Goal: Information Seeking & Learning: Learn about a topic

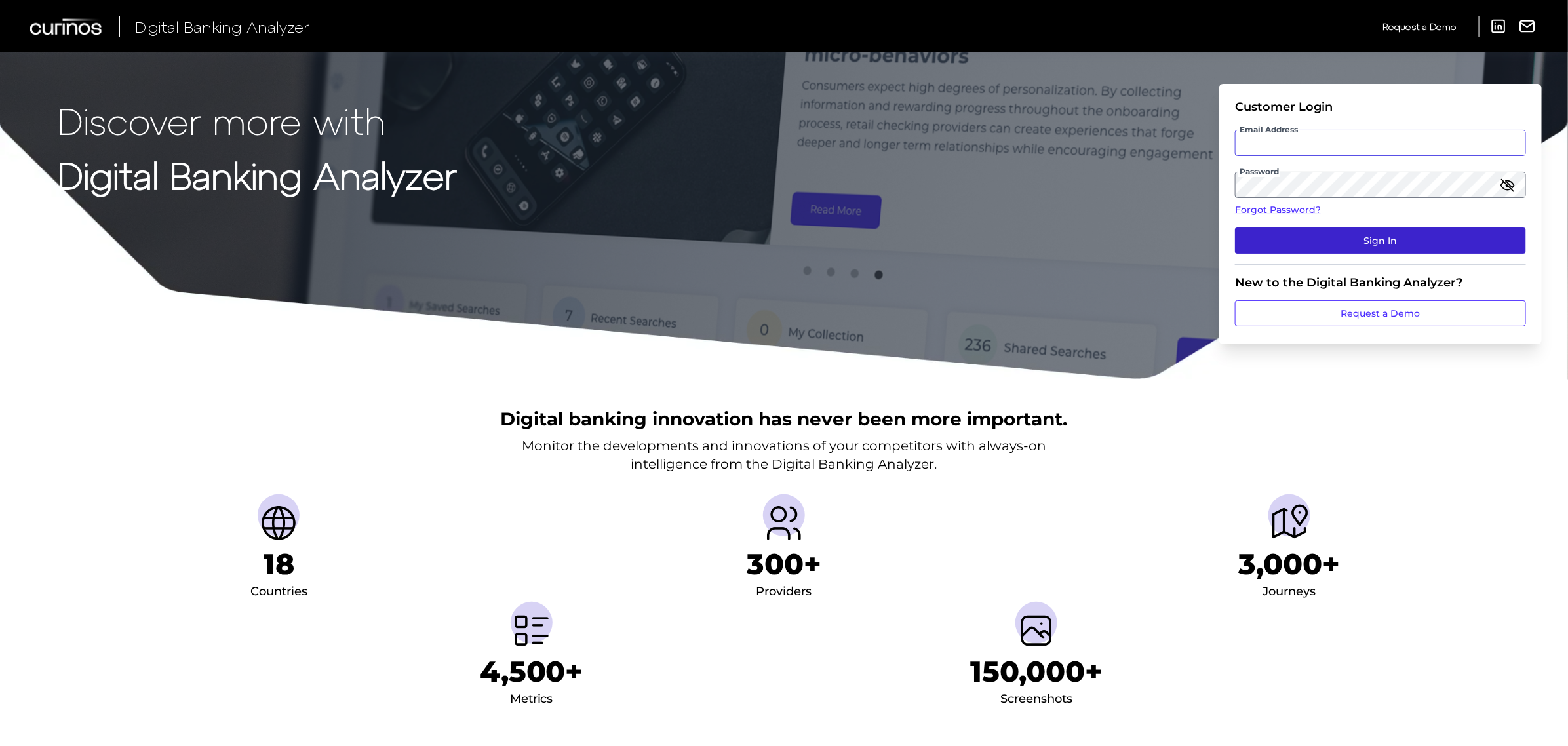
type input "[PERSON_NAME][EMAIL_ADDRESS][PERSON_NAME][DOMAIN_NAME]"
click at [1337, 233] on button "Sign In" at bounding box center [1380, 240] width 291 height 26
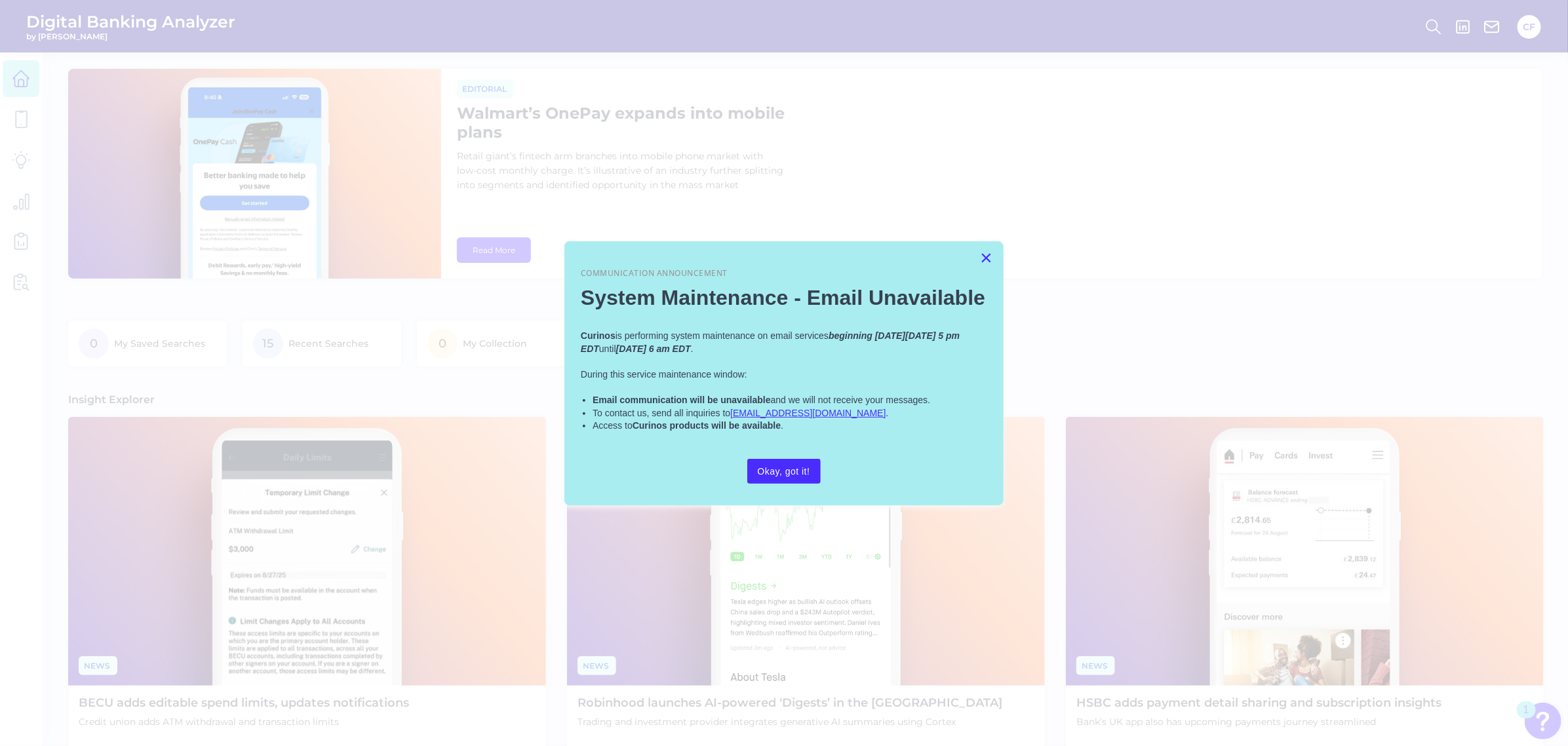
click at [986, 259] on button "×" at bounding box center [985, 257] width 12 height 21
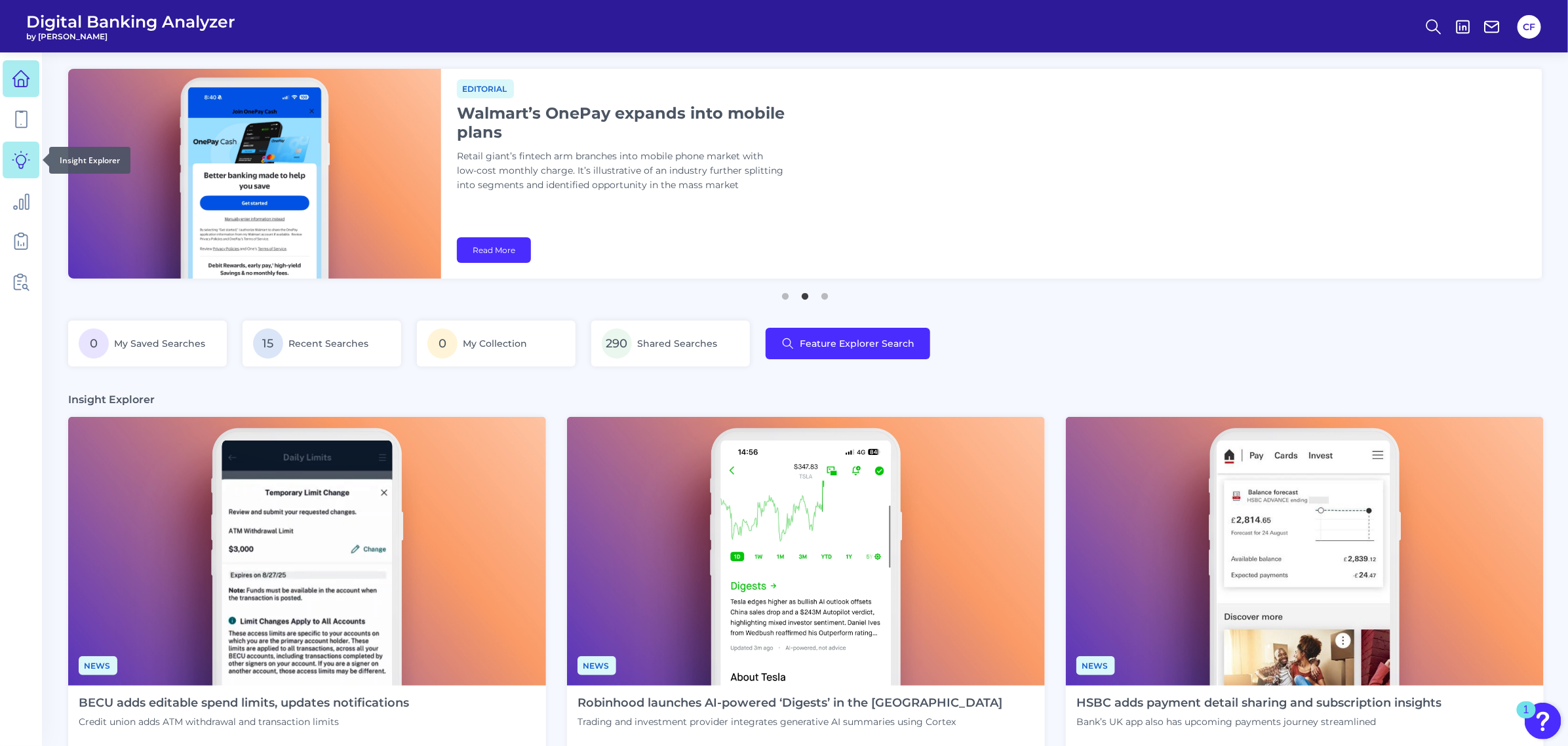
click at [22, 169] on link at bounding box center [21, 159] width 36 height 36
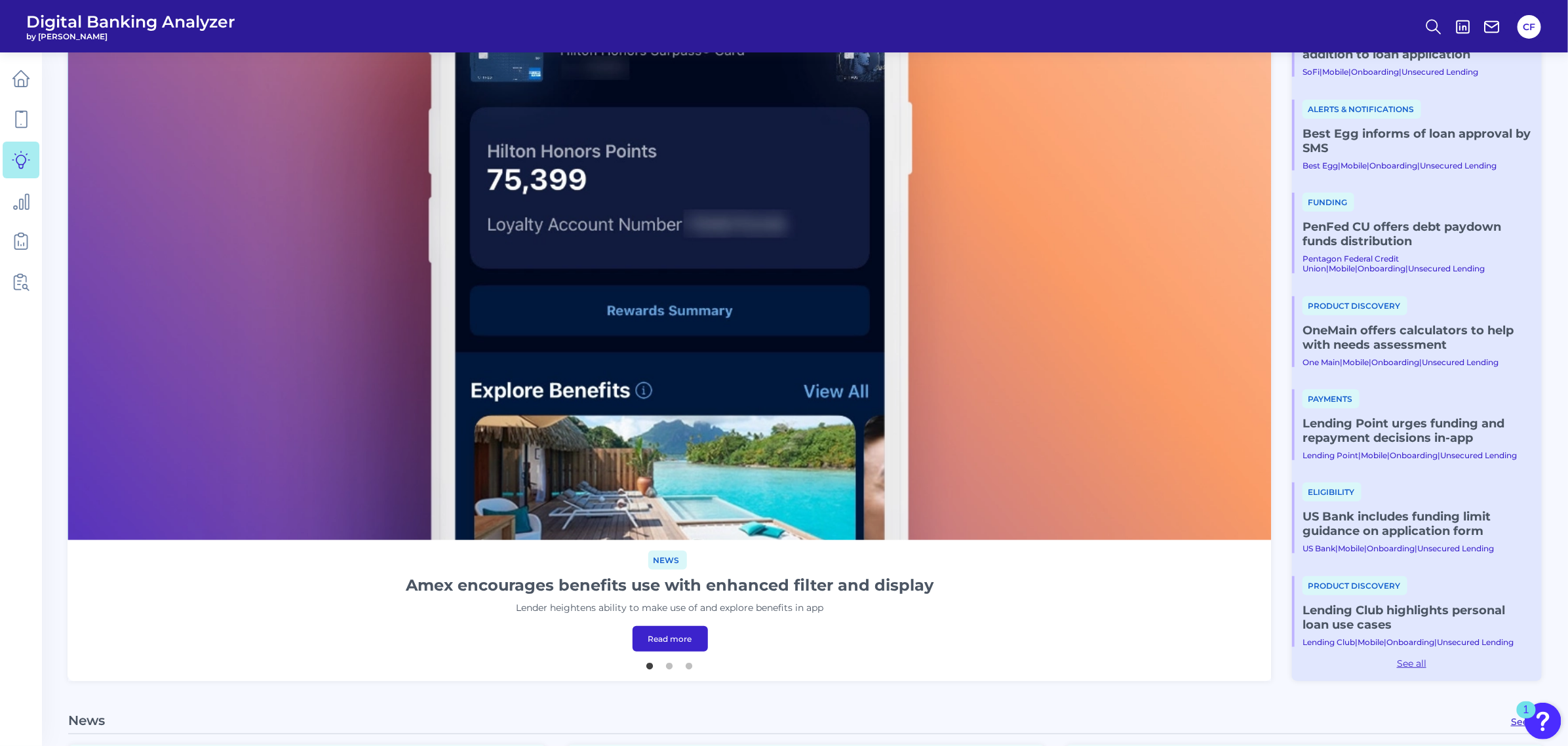
scroll to position [492, 0]
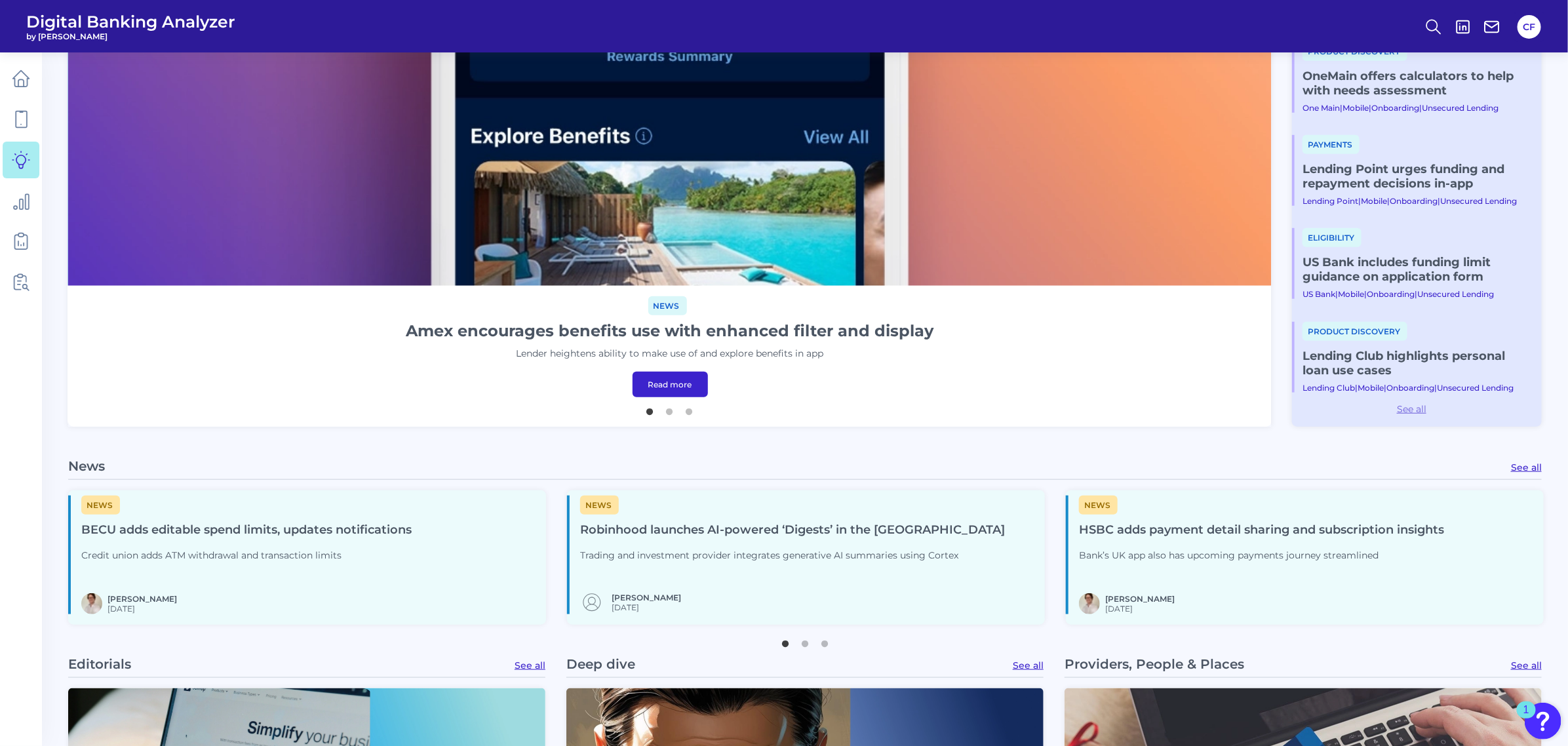
click at [1410, 411] on link "See all" at bounding box center [1412, 409] width 239 height 12
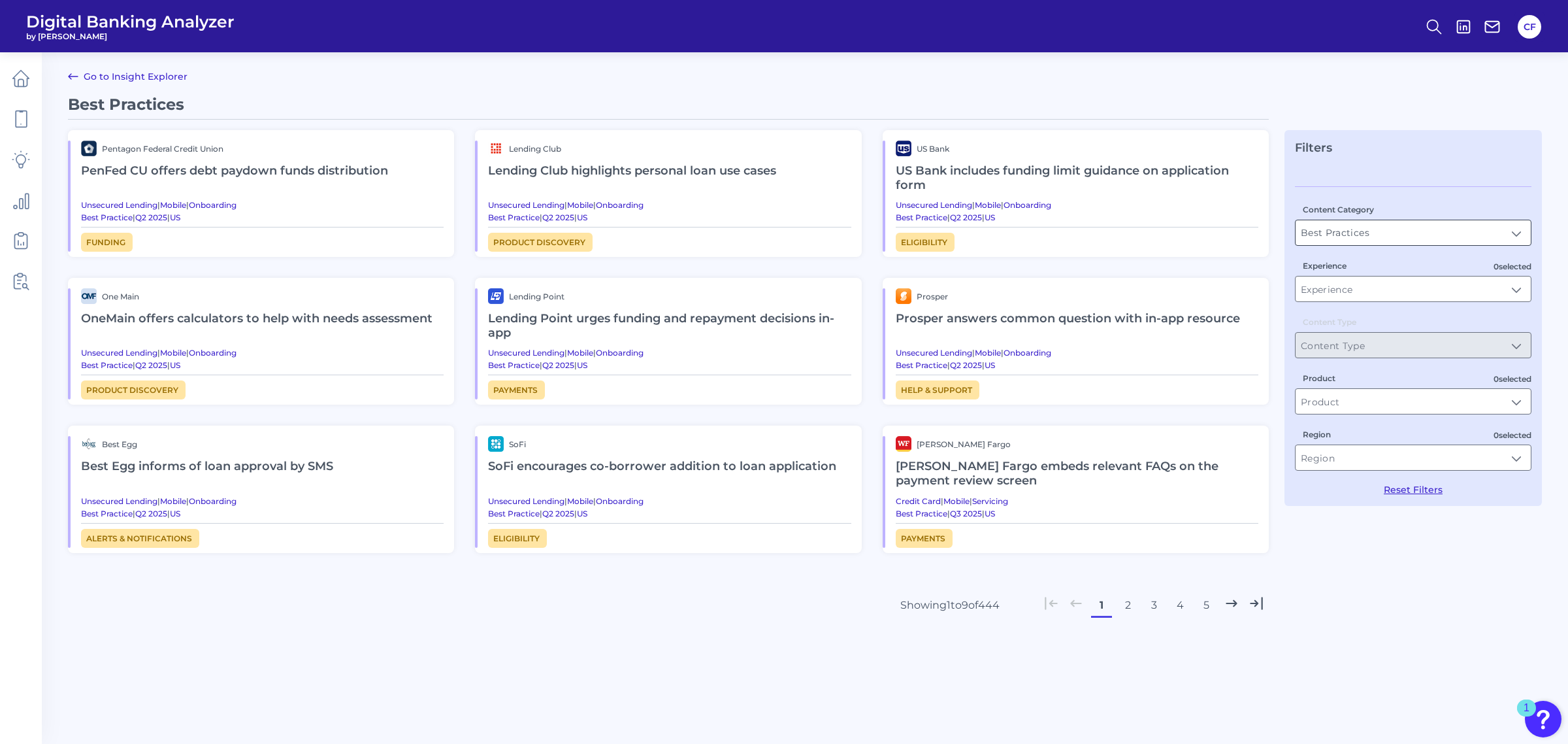
click at [1384, 241] on input "Best Practices" at bounding box center [1413, 232] width 235 height 25
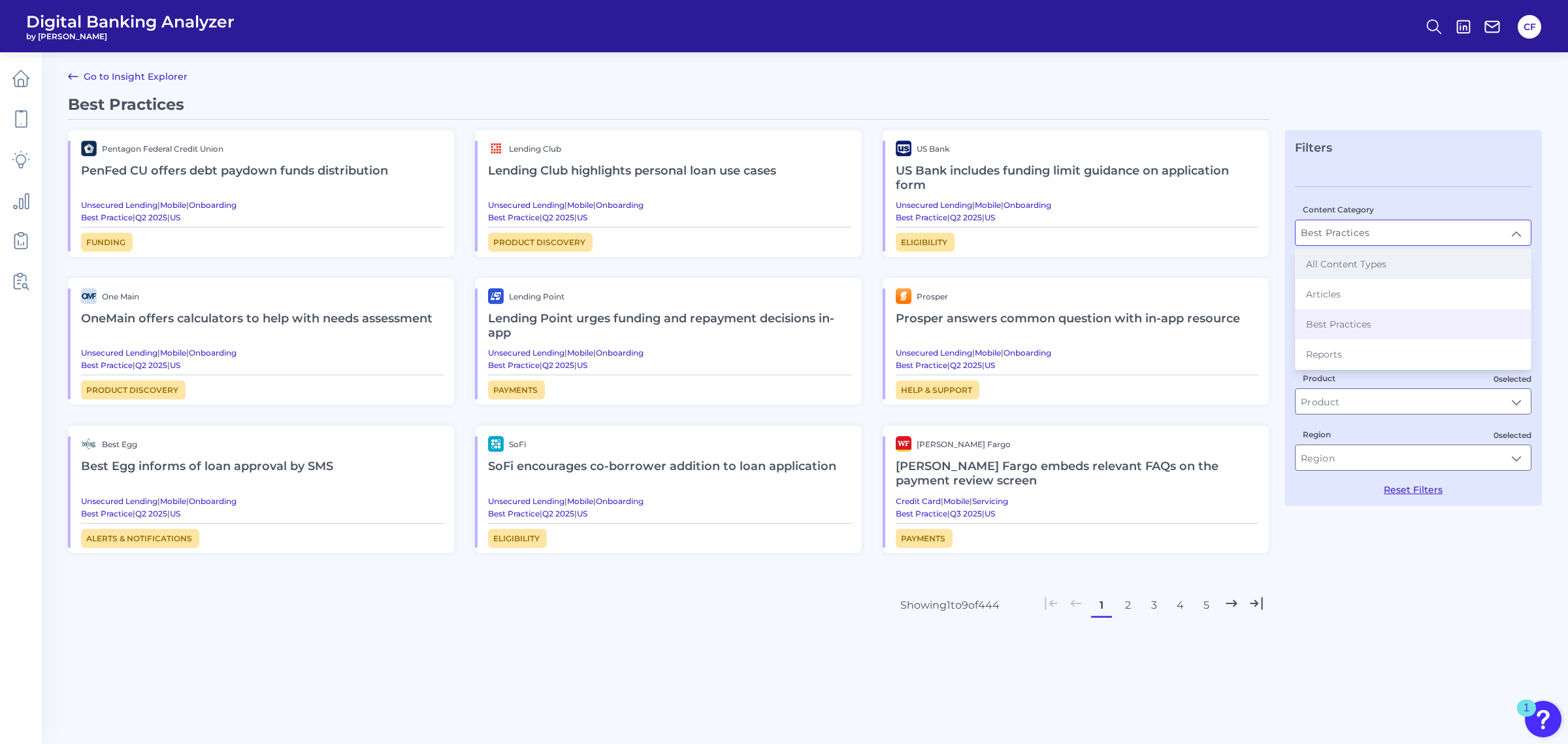
click at [1350, 275] on li "All Content Types" at bounding box center [1413, 264] width 235 height 30
type input "All Content Types"
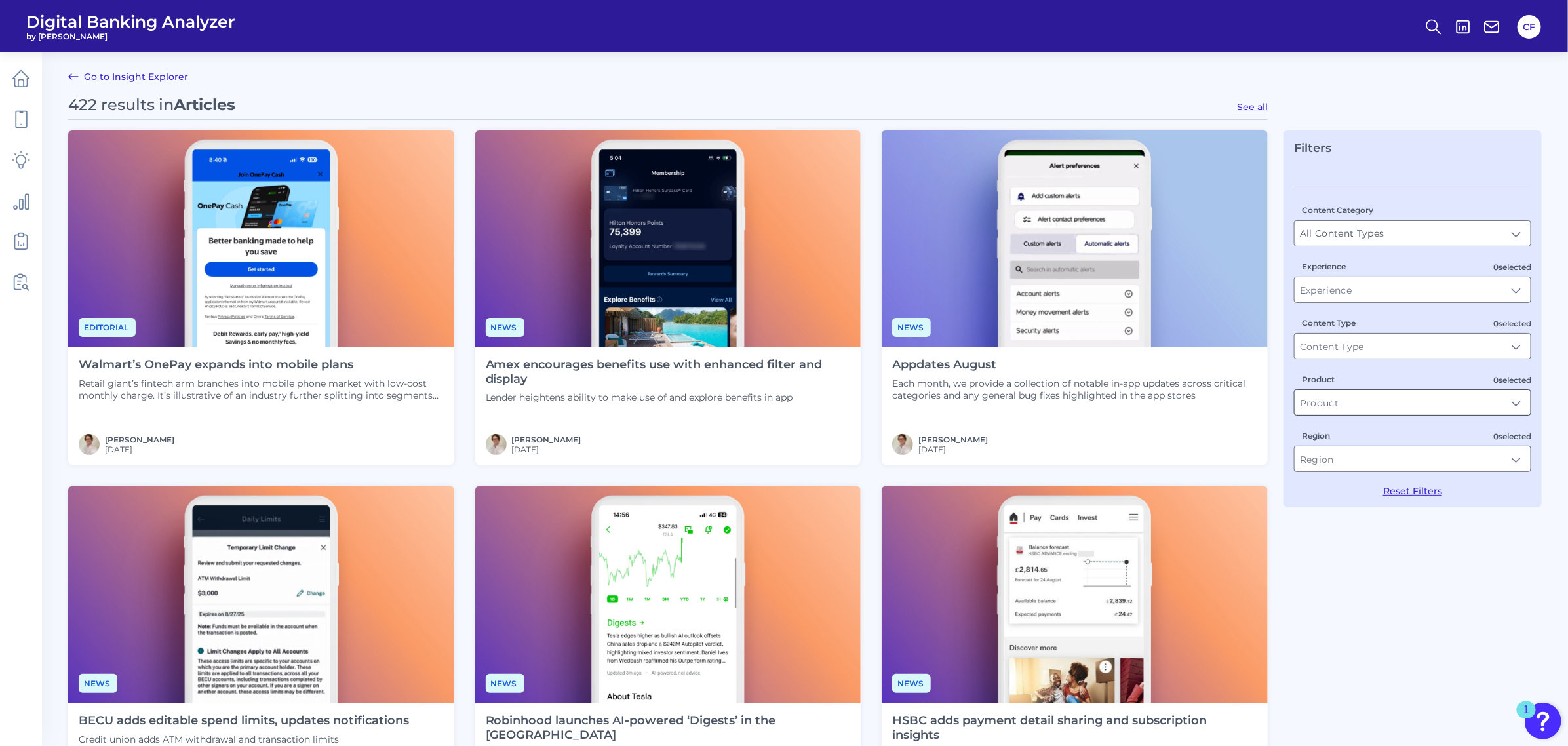
click at [1375, 403] on input "Product" at bounding box center [1413, 402] width 236 height 25
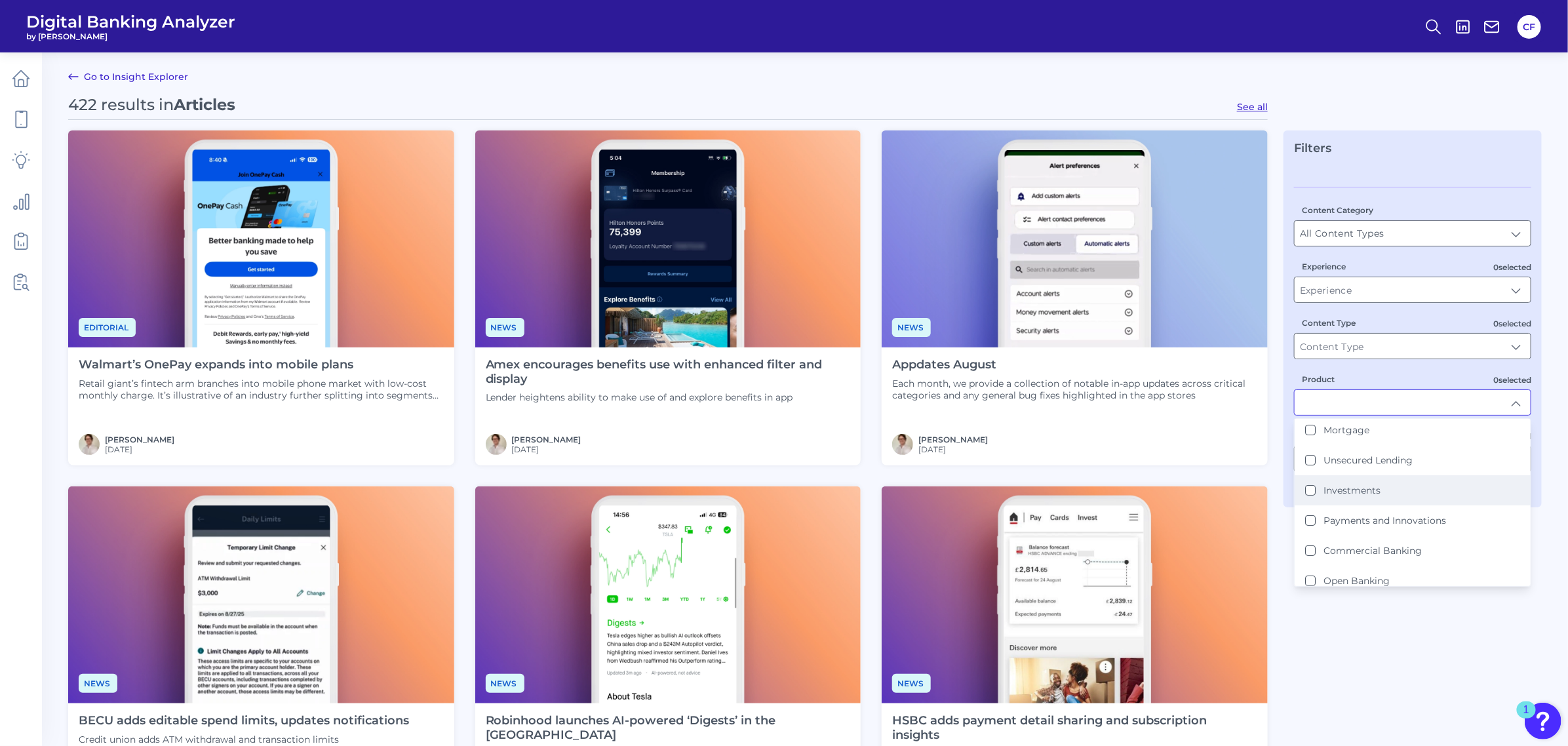
scroll to position [164, 0]
click at [1304, 511] on li "Commercial Banking" at bounding box center [1413, 511] width 236 height 30
type input "Commercial Banking"
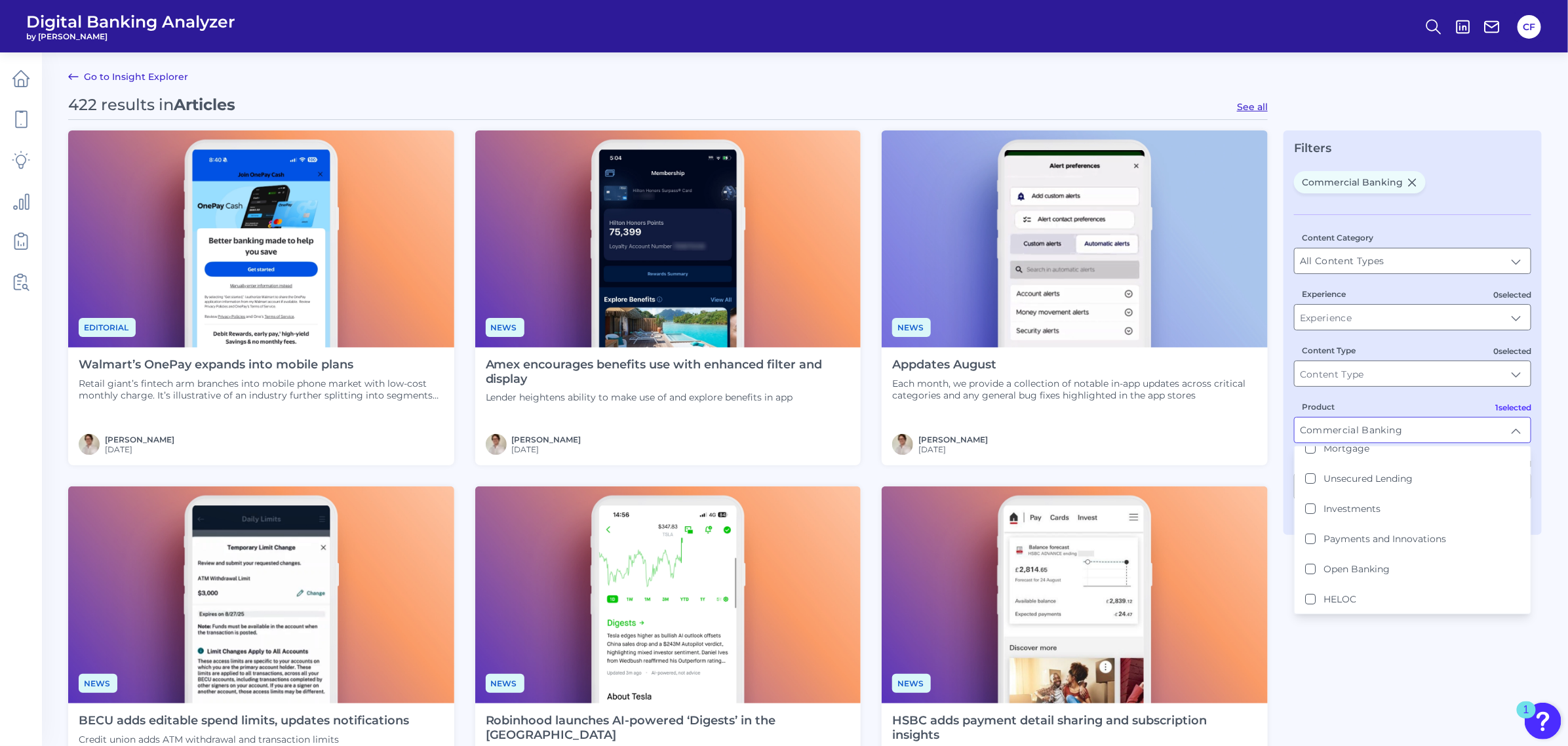
scroll to position [0, 0]
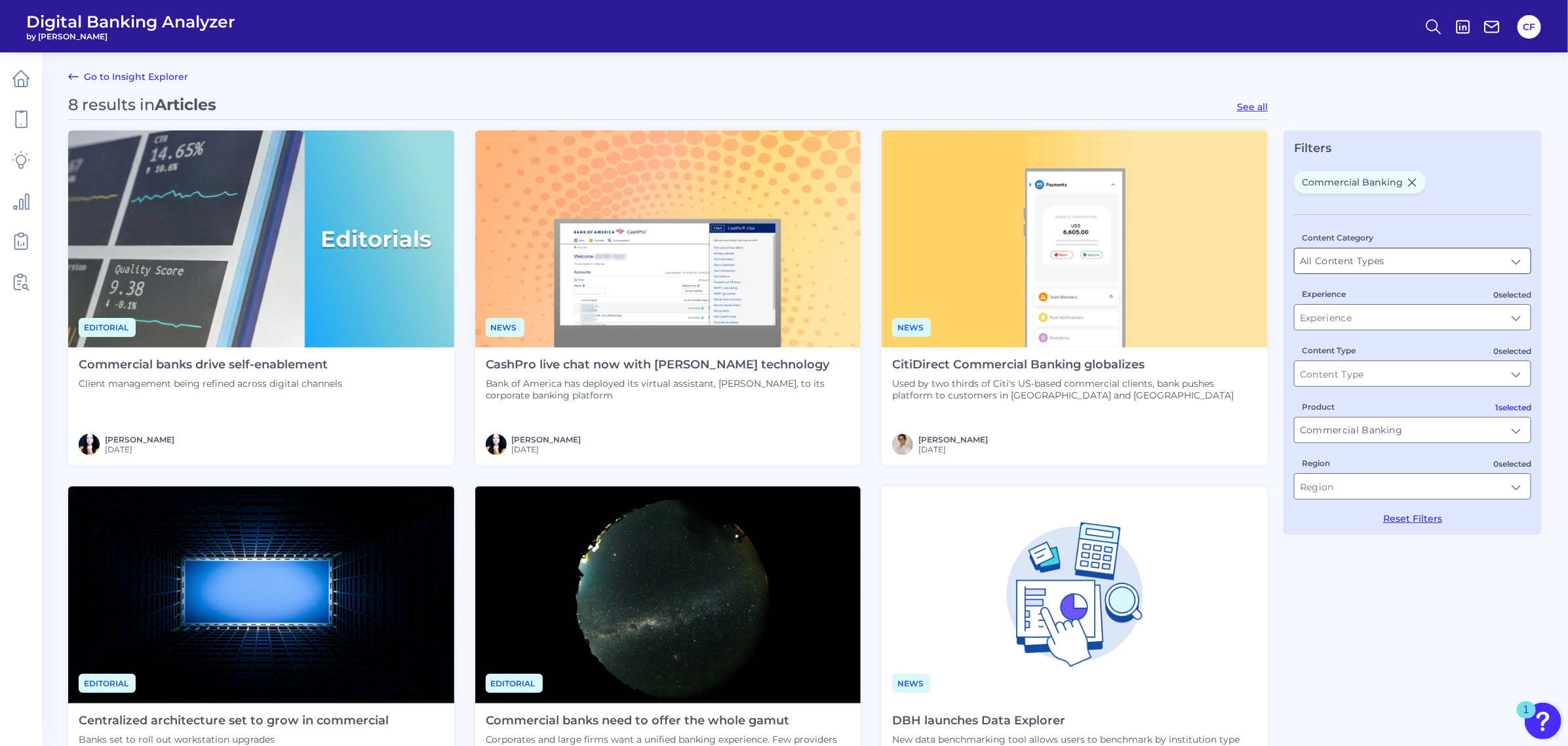
click at [1419, 255] on input "All Content Types" at bounding box center [1413, 261] width 236 height 25
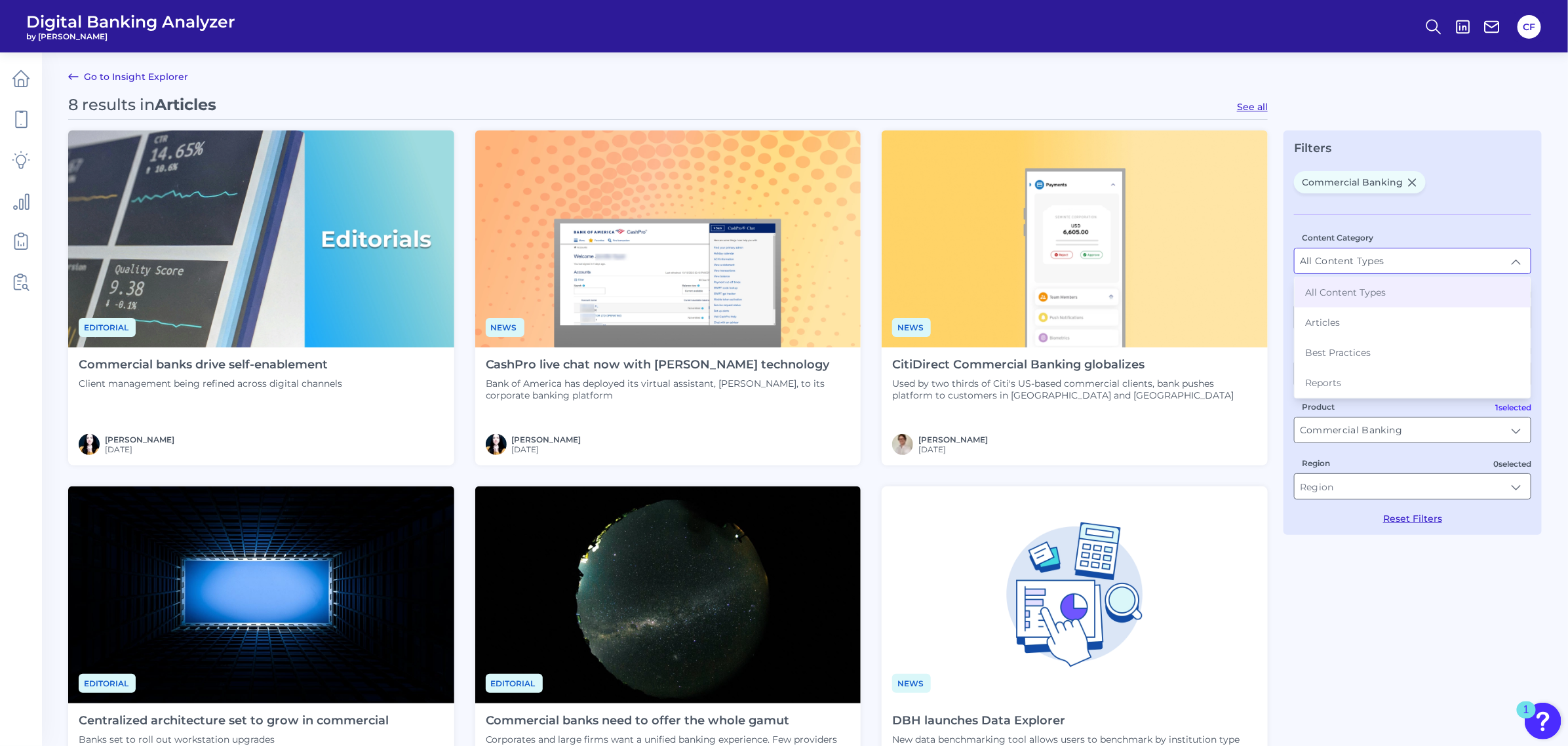
click at [1446, 215] on div "Content Category All Content Types All Content Types All Content Types Articles…" at bounding box center [1413, 369] width 237 height 310
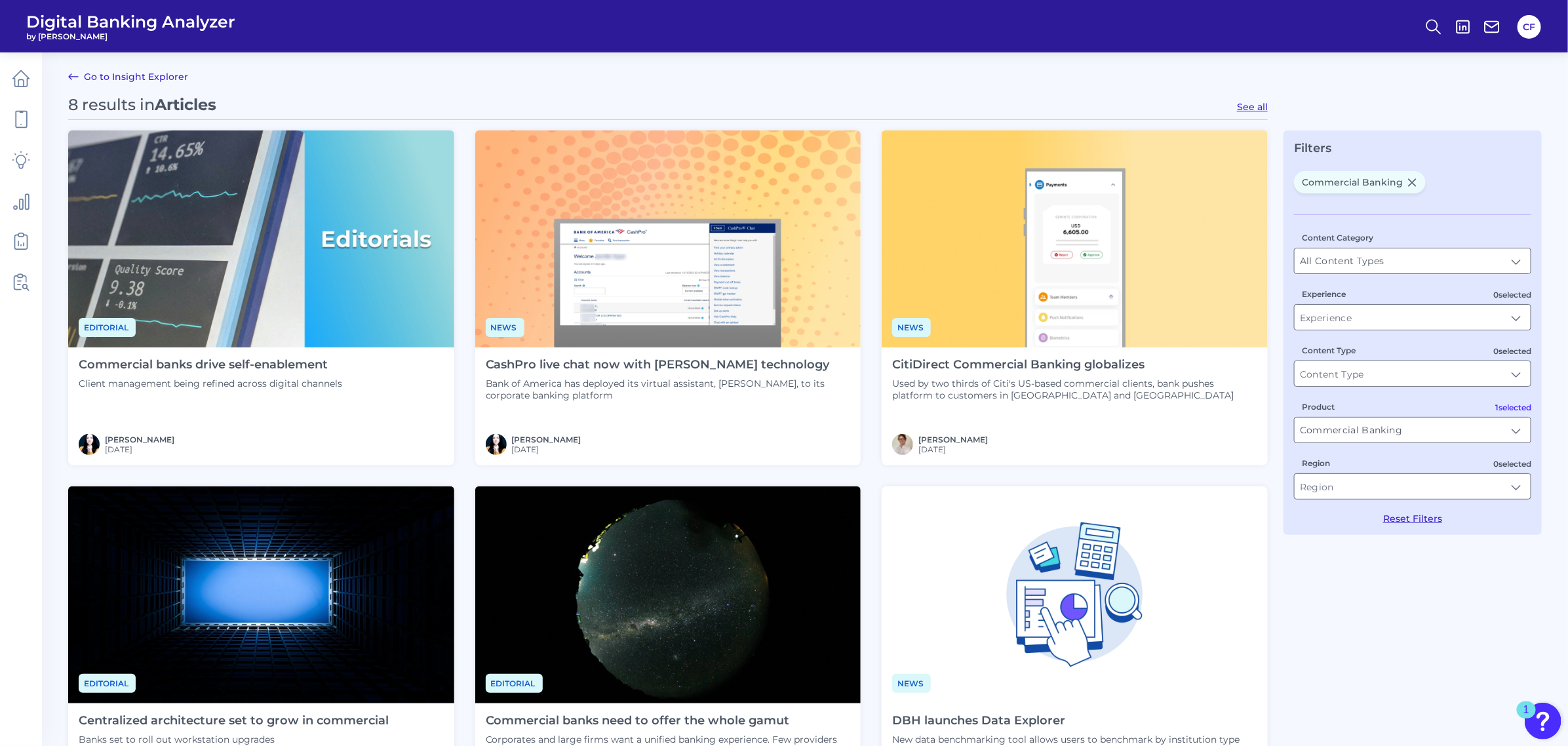
drag, startPoint x: 256, startPoint y: 365, endPoint x: 181, endPoint y: 377, distance: 76.0
click at [181, 377] on div "Commercial banks drive self-enablement Client management being refined across d…" at bounding box center [210, 374] width 264 height 32
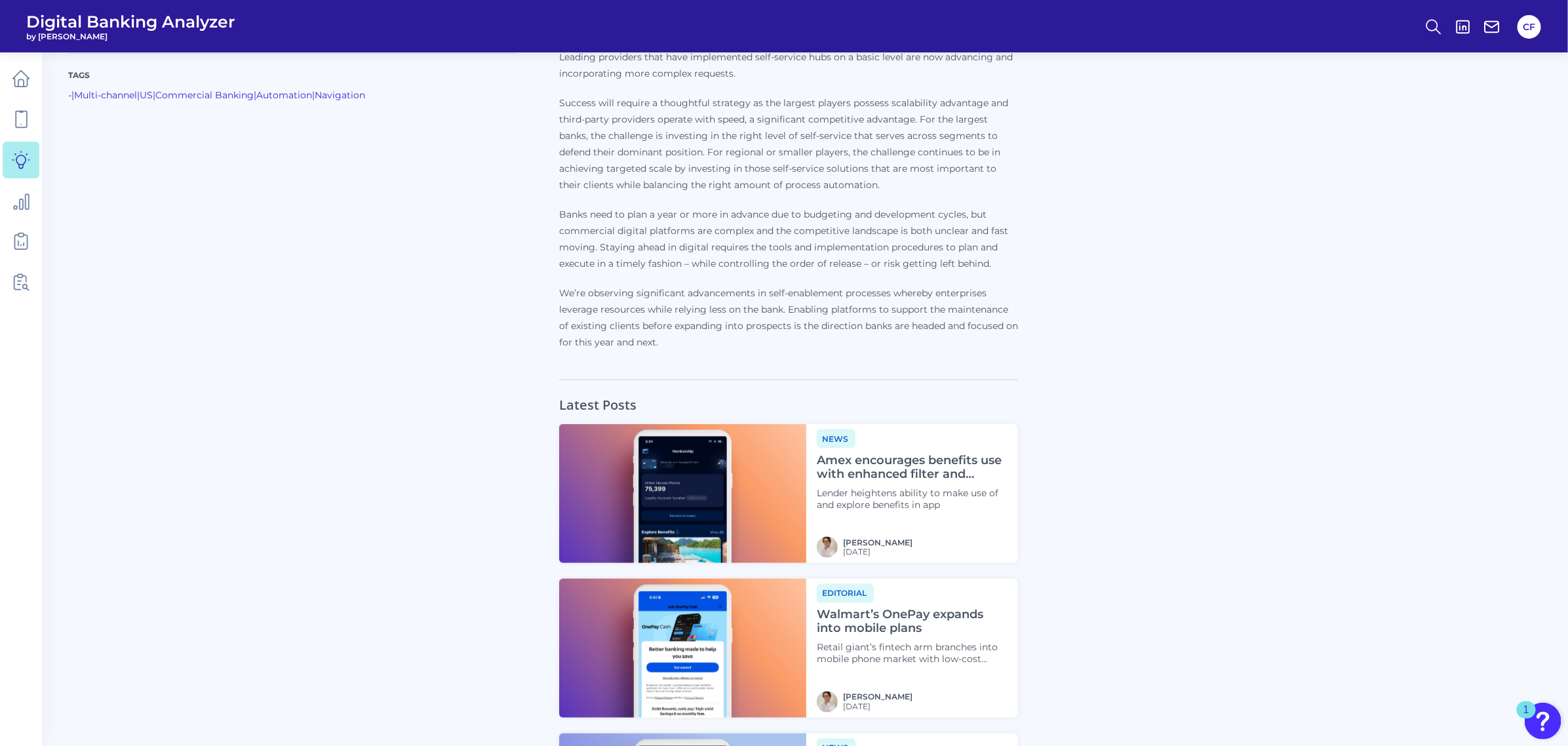
scroll to position [770, 0]
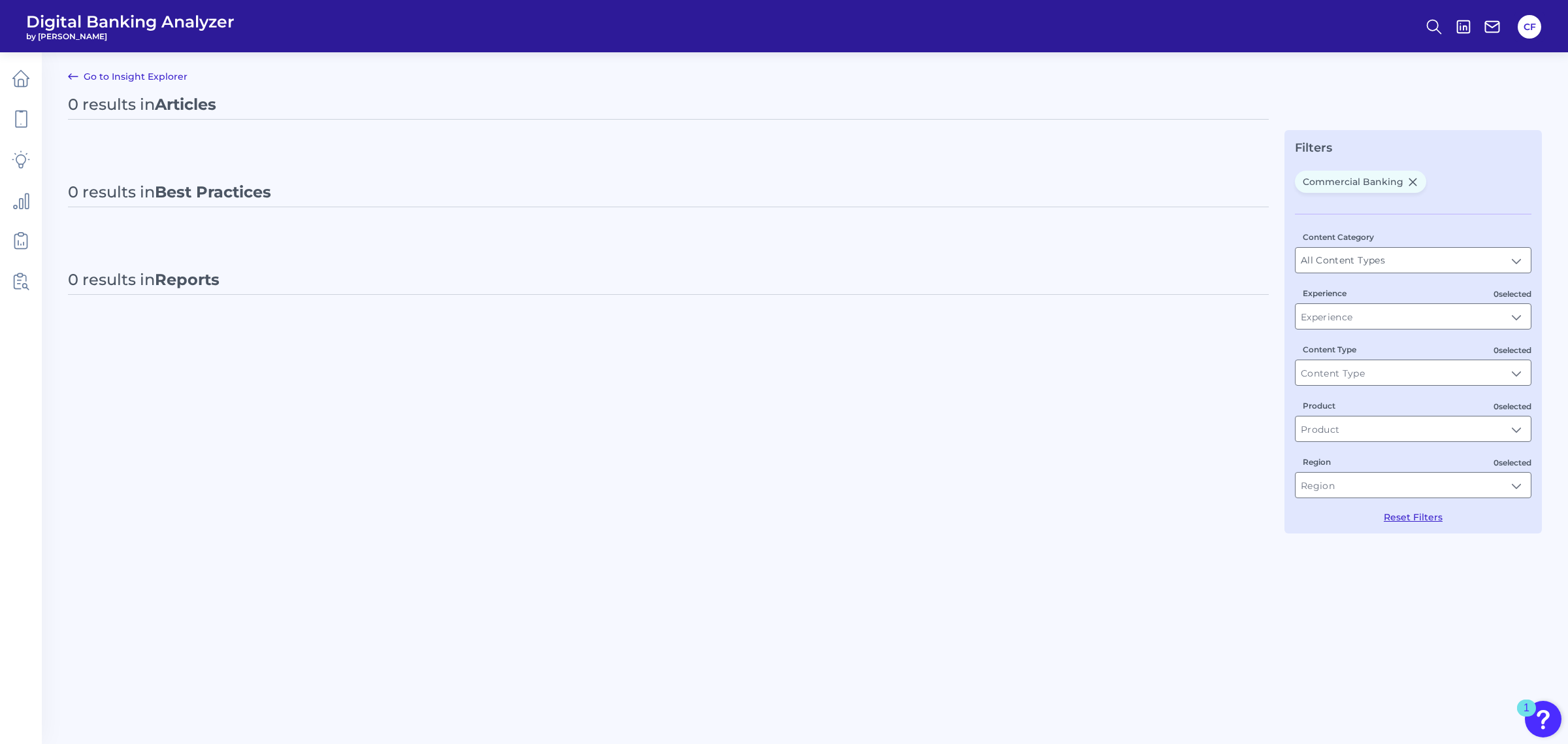
type input "Commercial Banking"
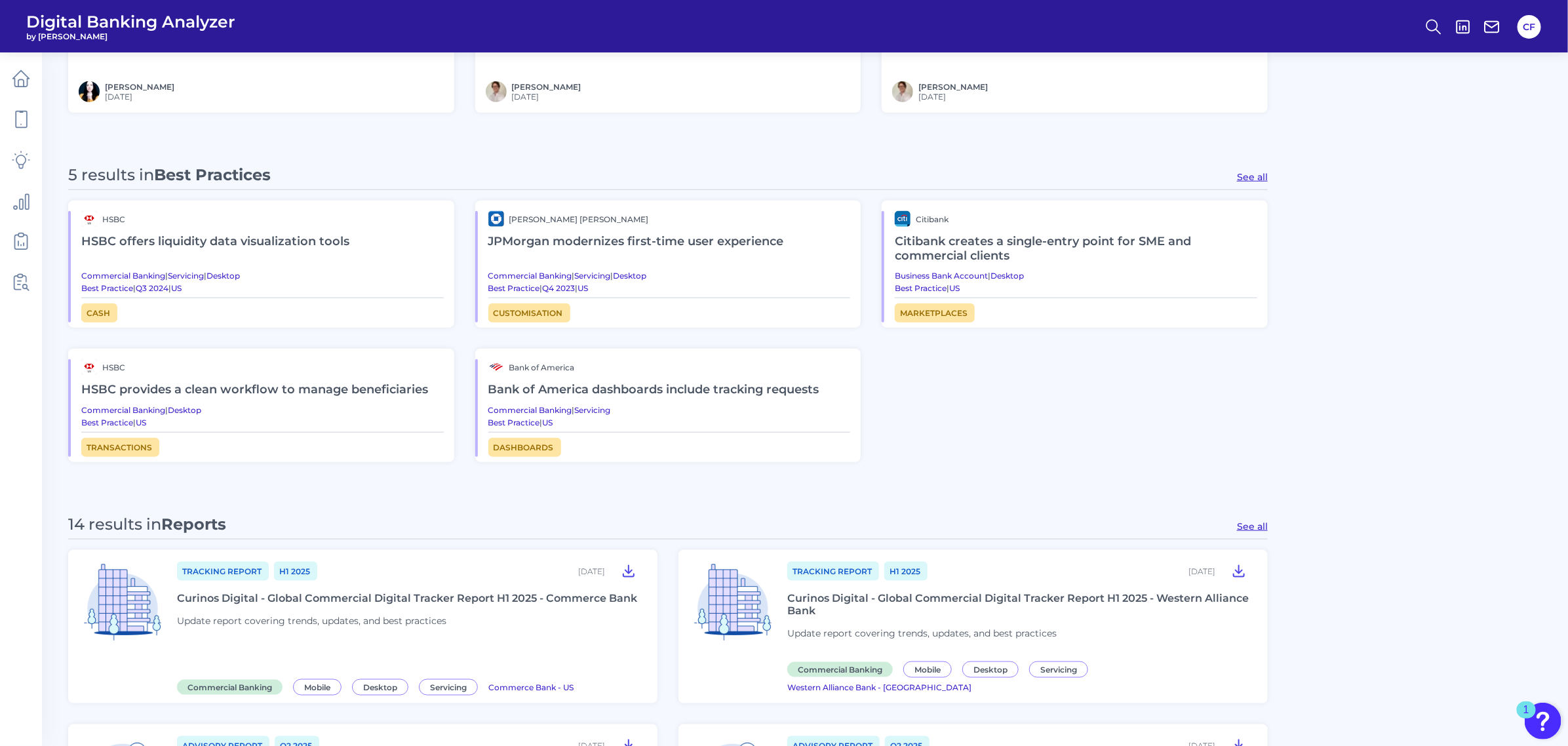
scroll to position [738, 0]
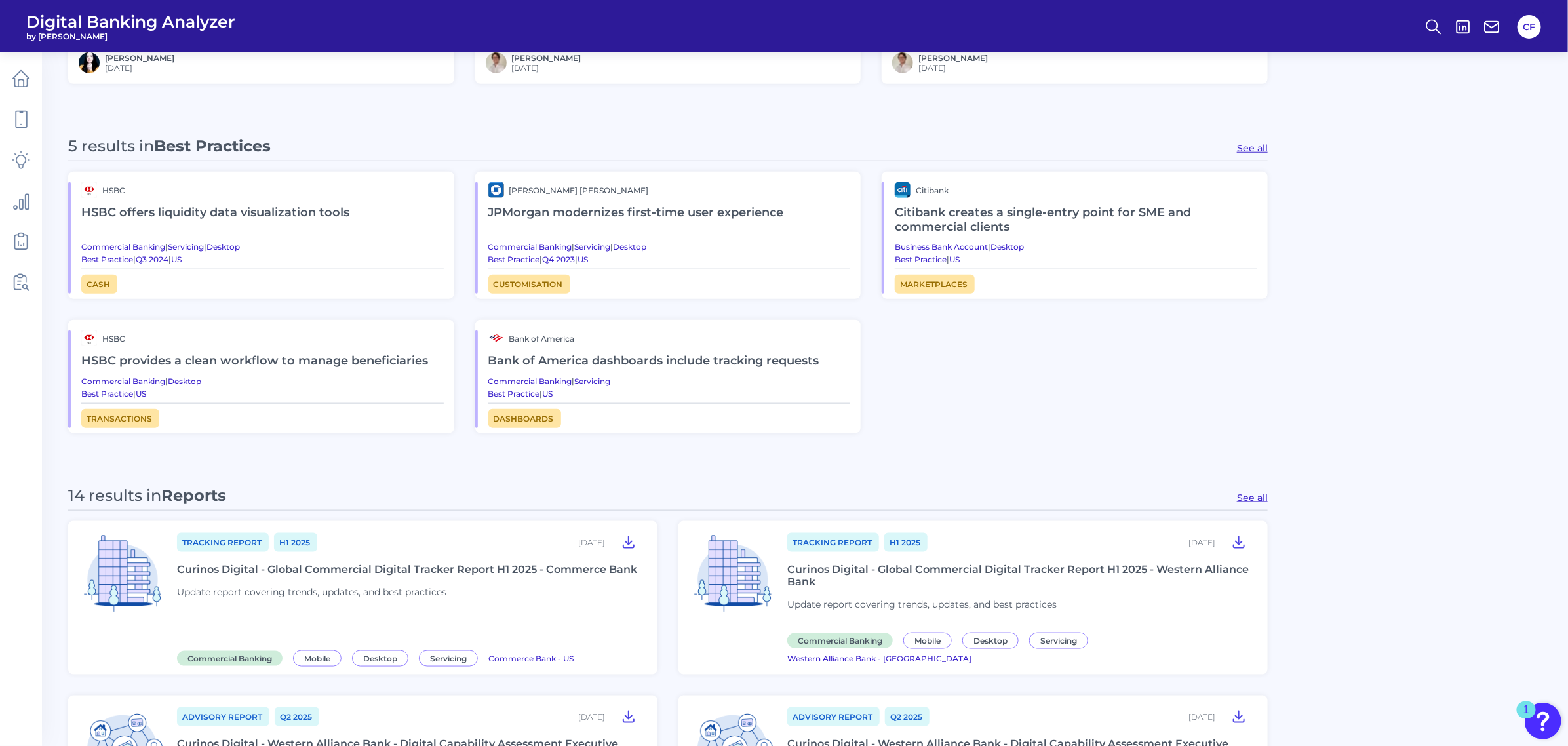
click at [286, 214] on h2 "HSBC offers liquidity data visualization tools" at bounding box center [263, 213] width 363 height 30
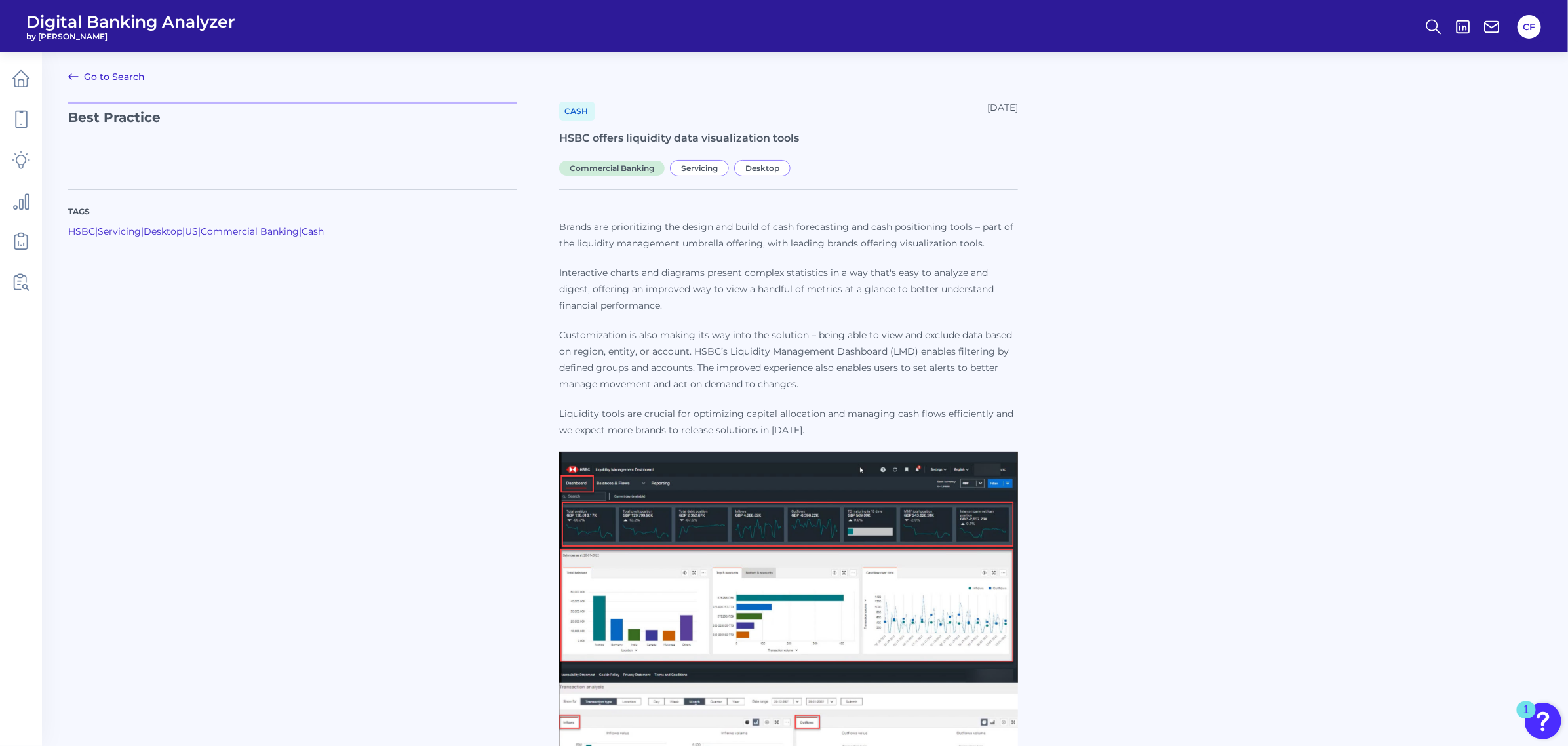
scroll to position [82, 0]
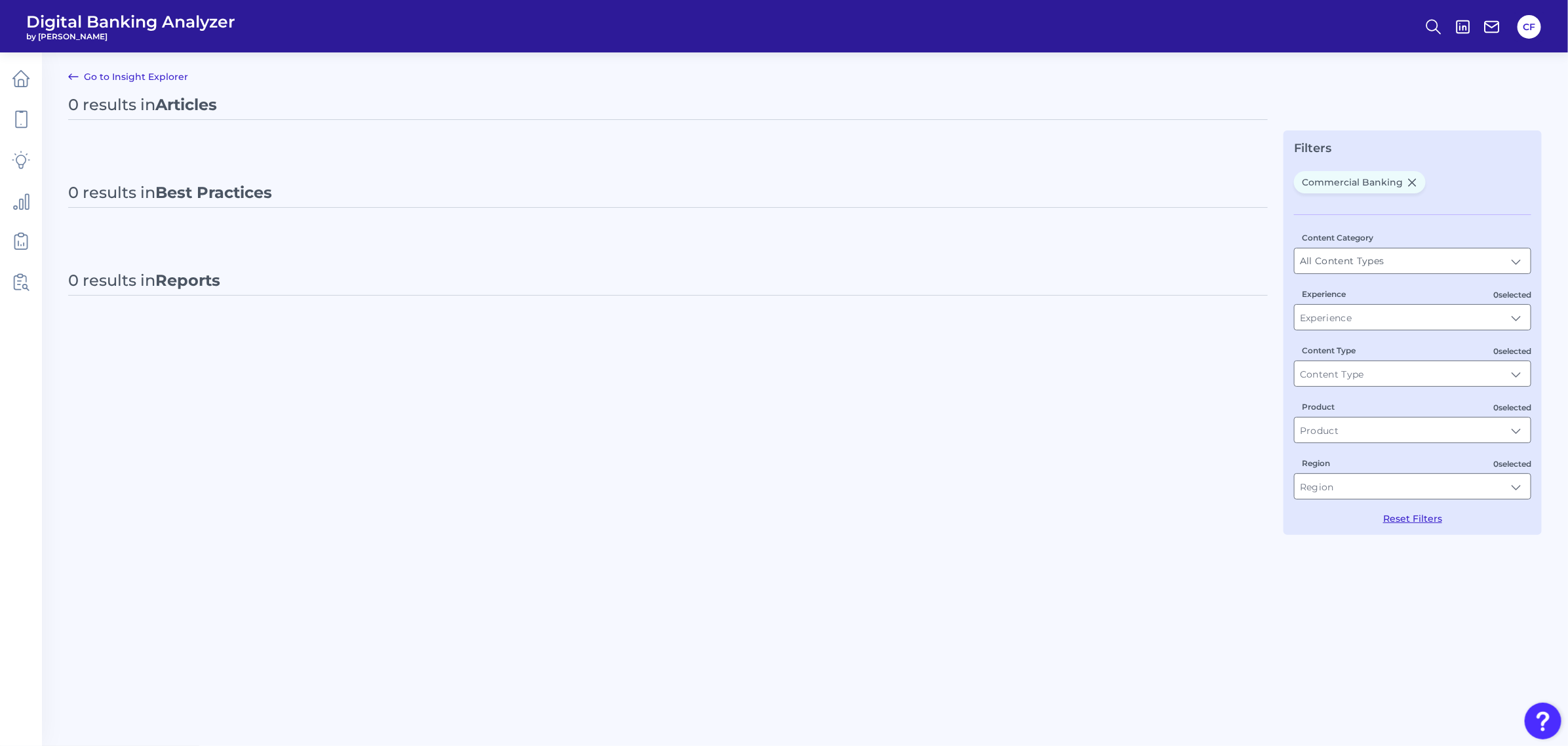
type input "Commercial Banking"
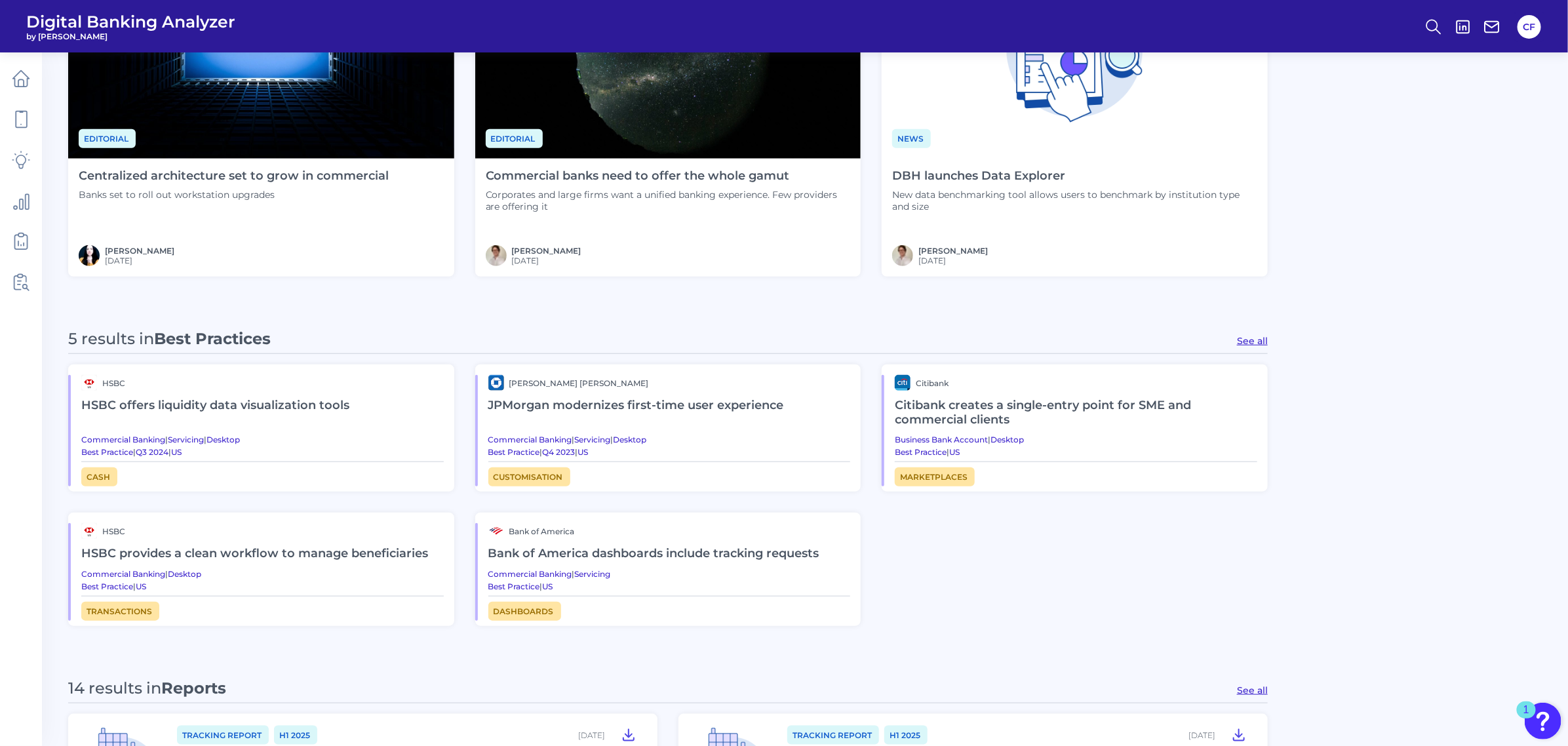
scroll to position [573, 0]
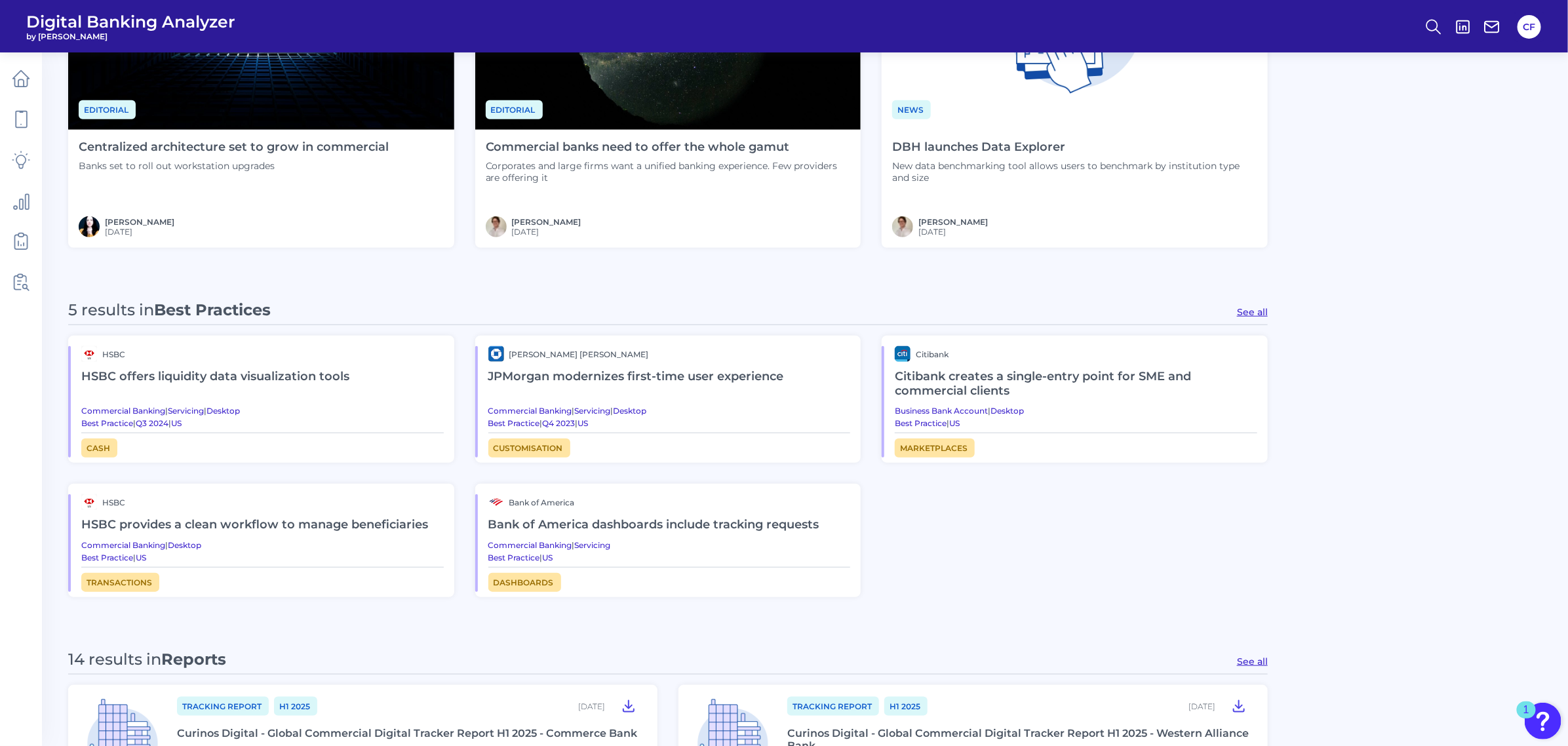
click at [659, 388] on h2 "JPMorgan modernizes first-time user experience" at bounding box center [669, 377] width 363 height 30
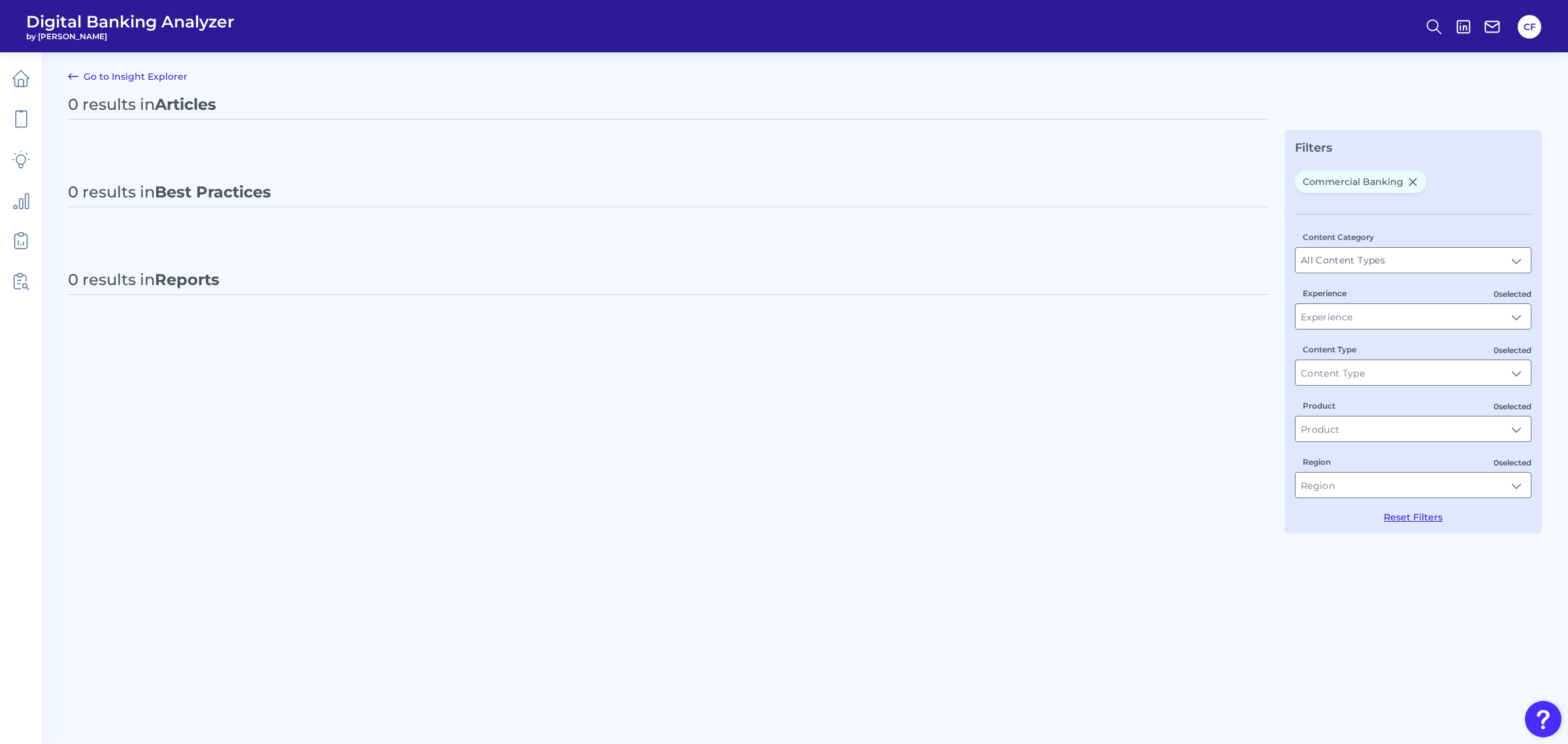
type input "Commercial Banking"
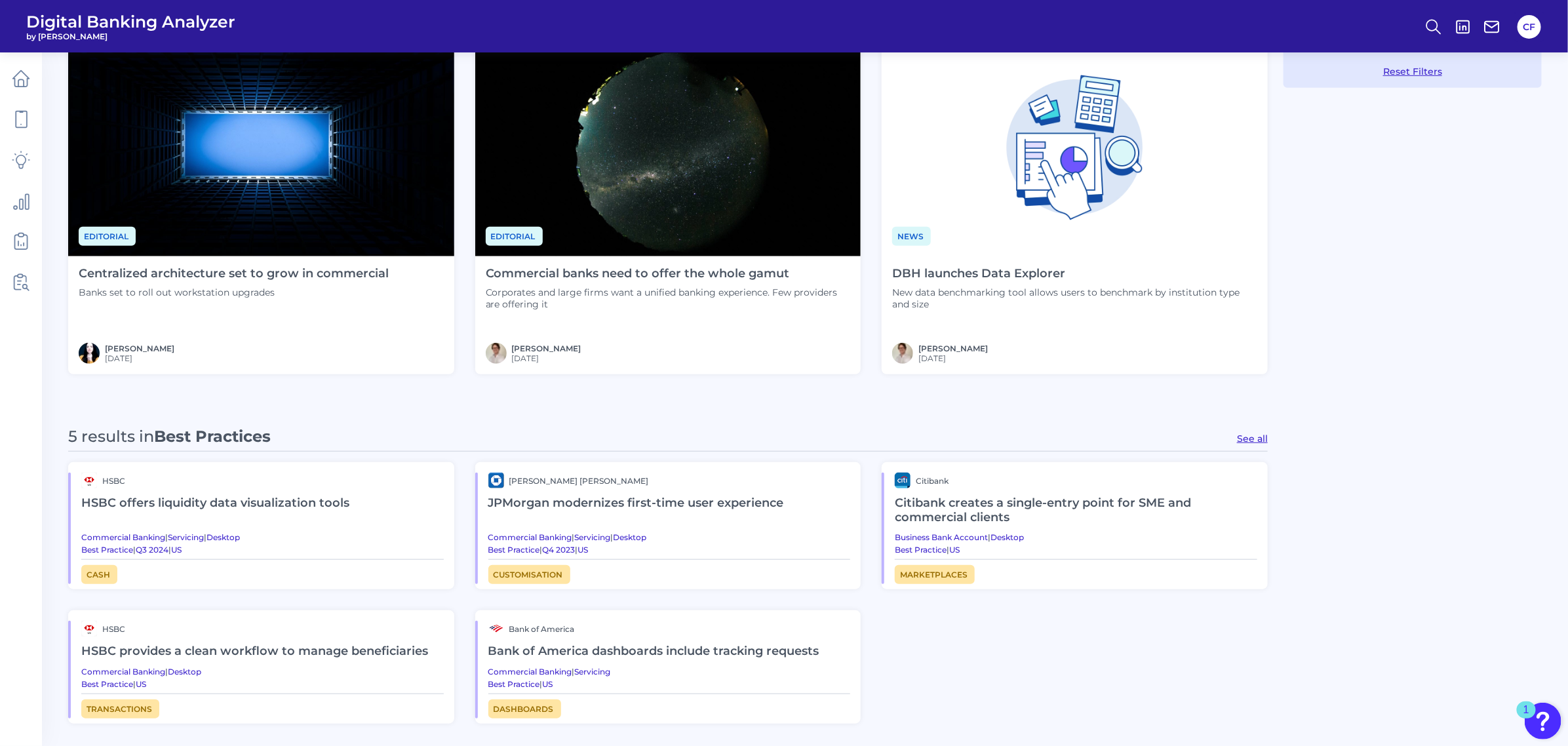
scroll to position [738, 0]
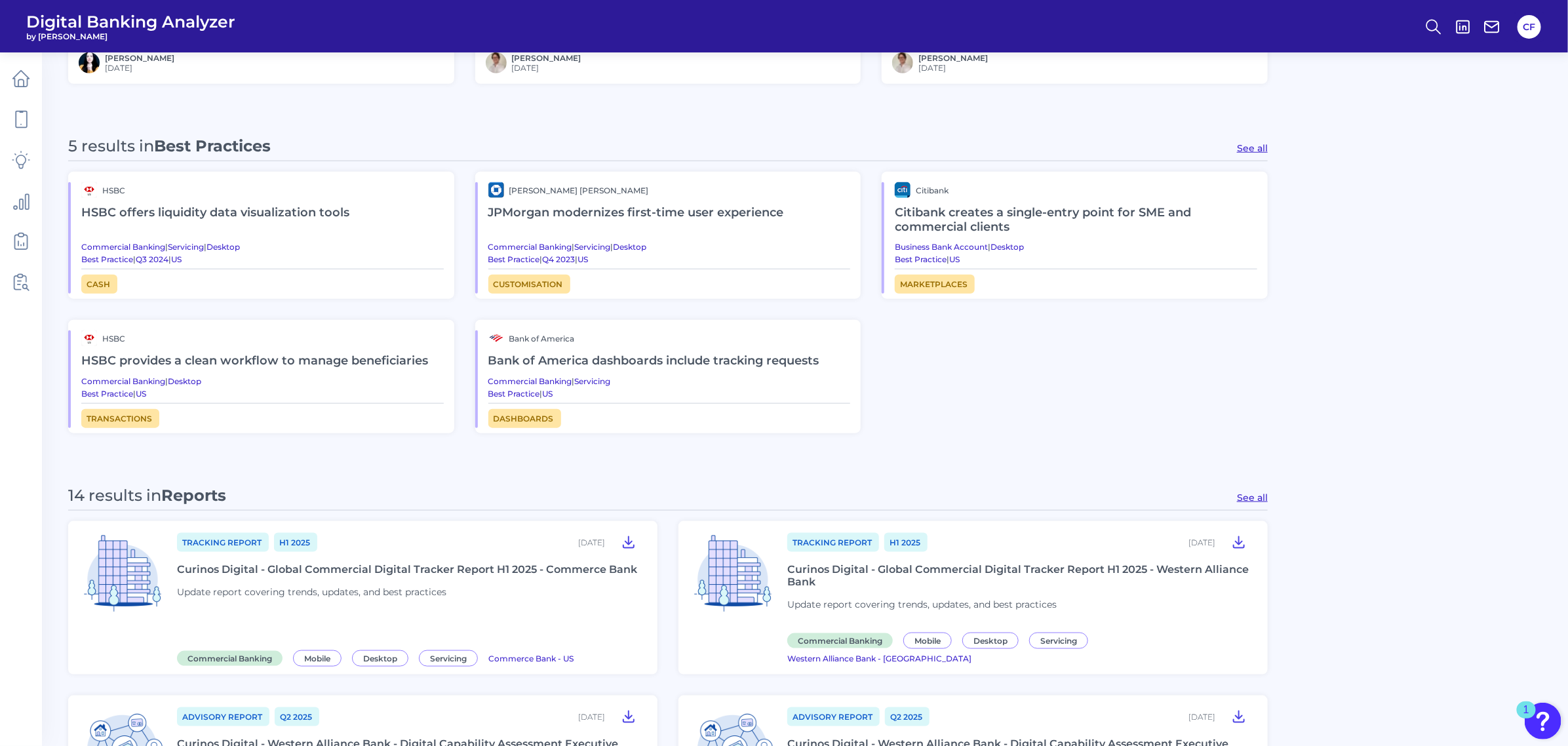
click at [354, 365] on h2 "HSBC provides a clean workflow to manage beneficiaries" at bounding box center [263, 361] width 363 height 30
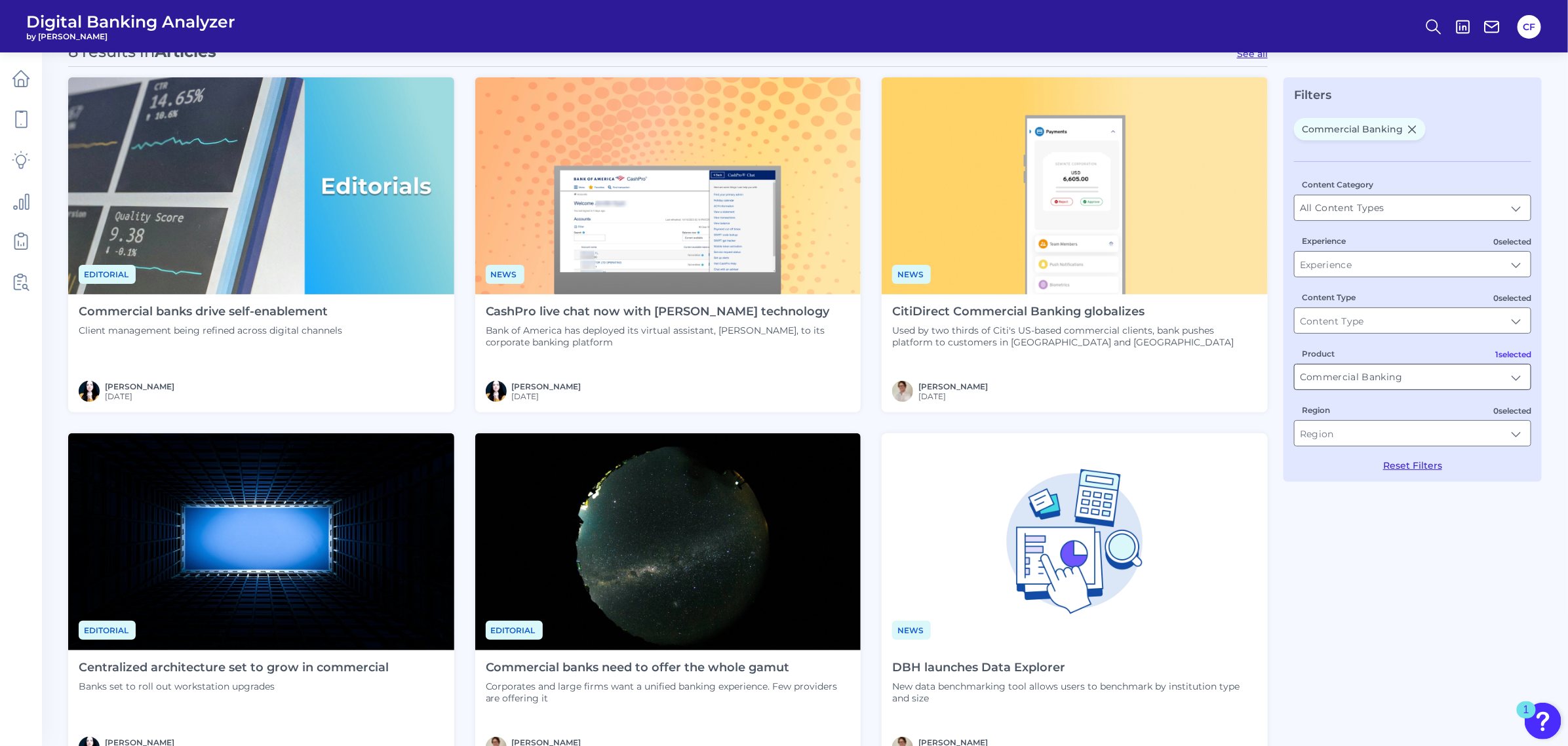
scroll to position [82, 0]
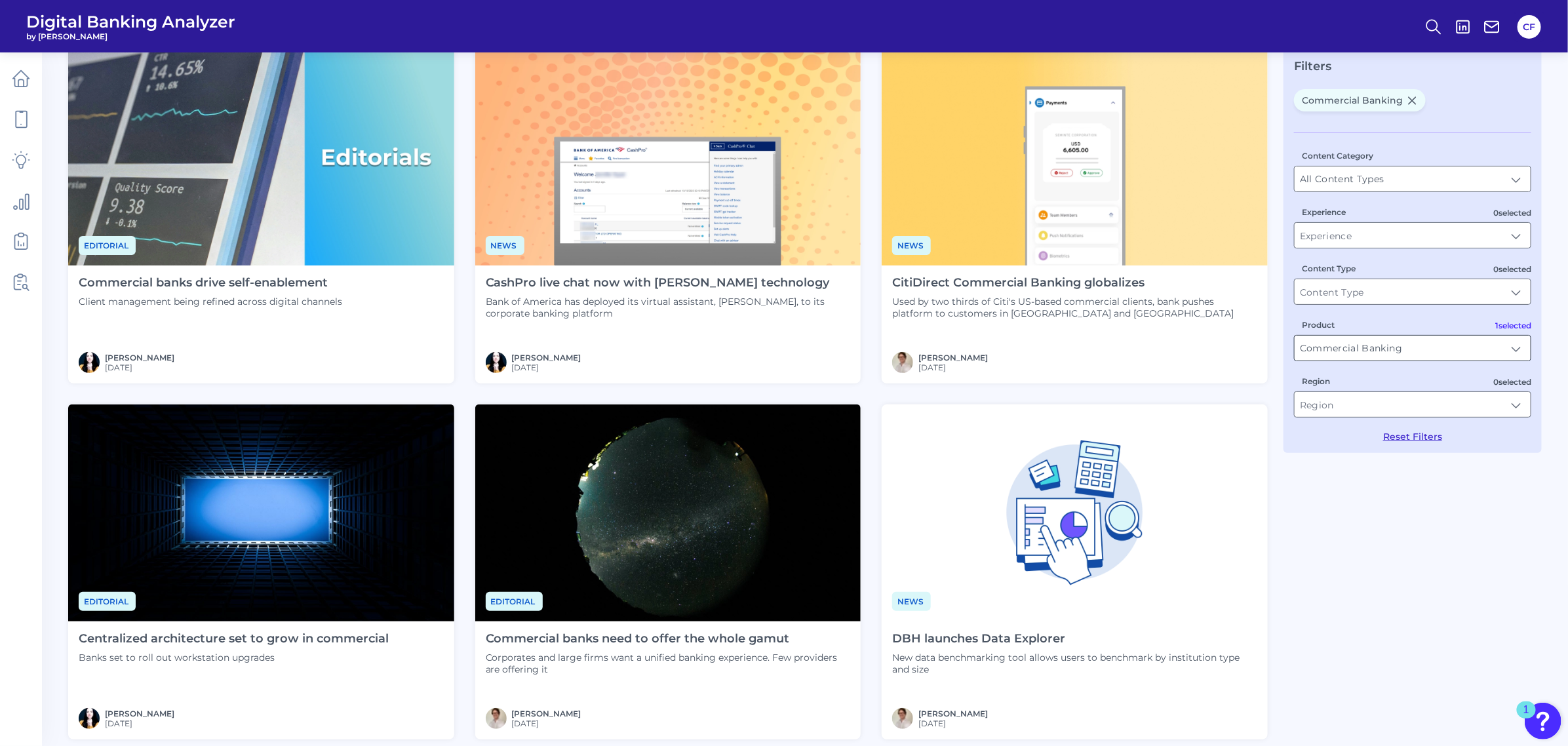
click at [1417, 349] on input "Commercial Banking" at bounding box center [1413, 348] width 236 height 25
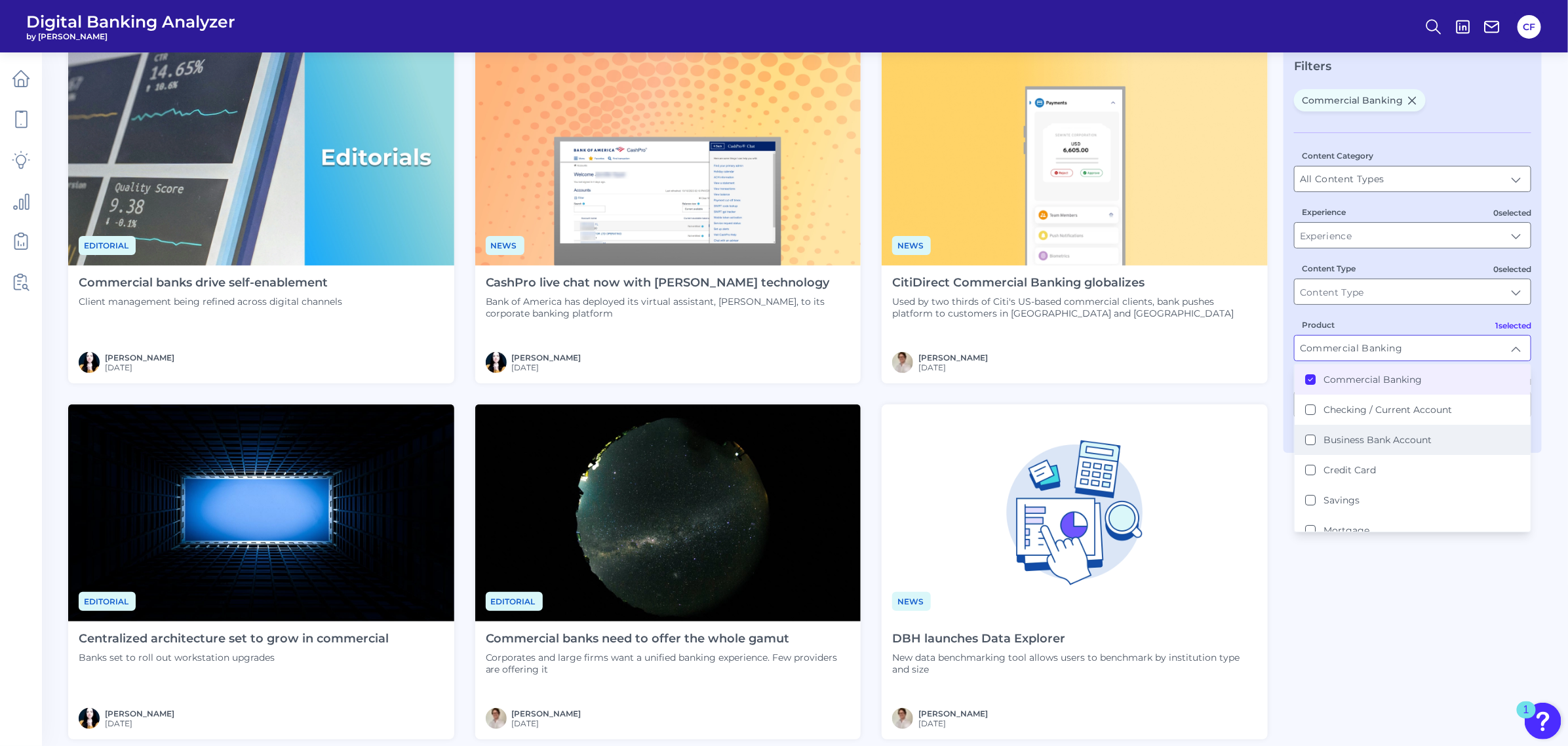
click at [1312, 437] on Account "Business Bank Account" at bounding box center [1310, 439] width 10 height 10
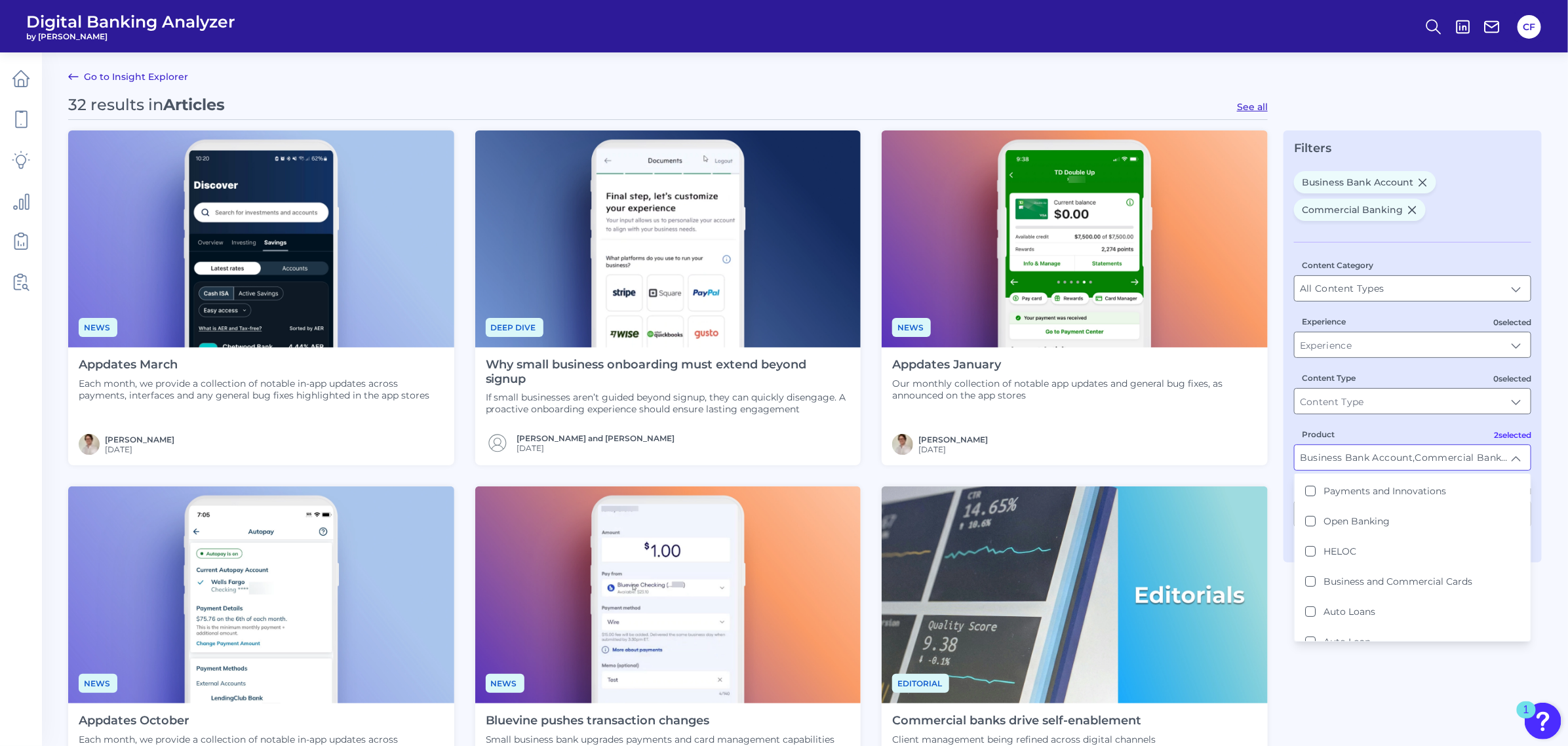
scroll to position [250, 0]
click at [1312, 568] on Cards "Business and Commercial Cards" at bounding box center [1310, 570] width 10 height 10
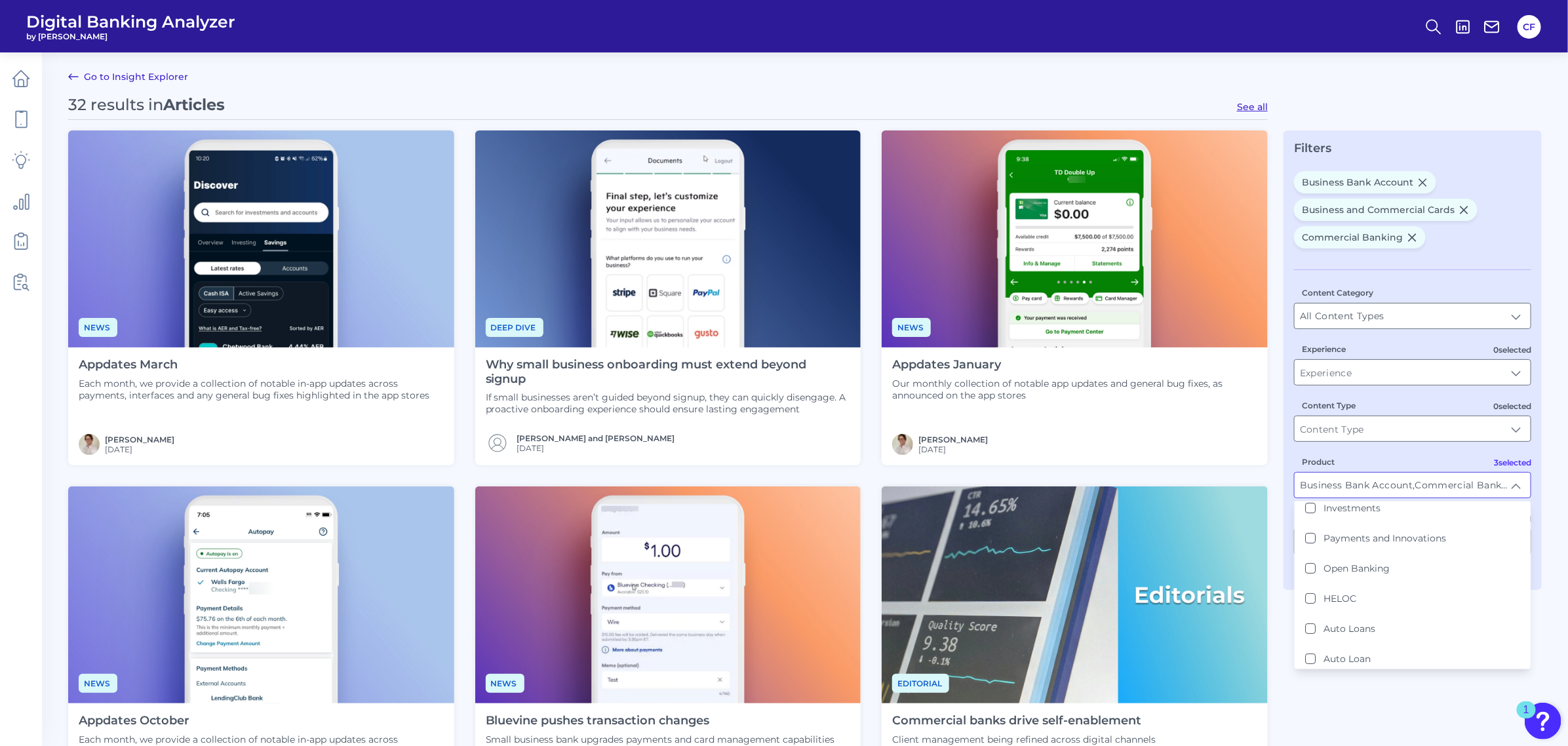
type input "Business Bank Account, Commercial Banking, Business and Commercial Cards"
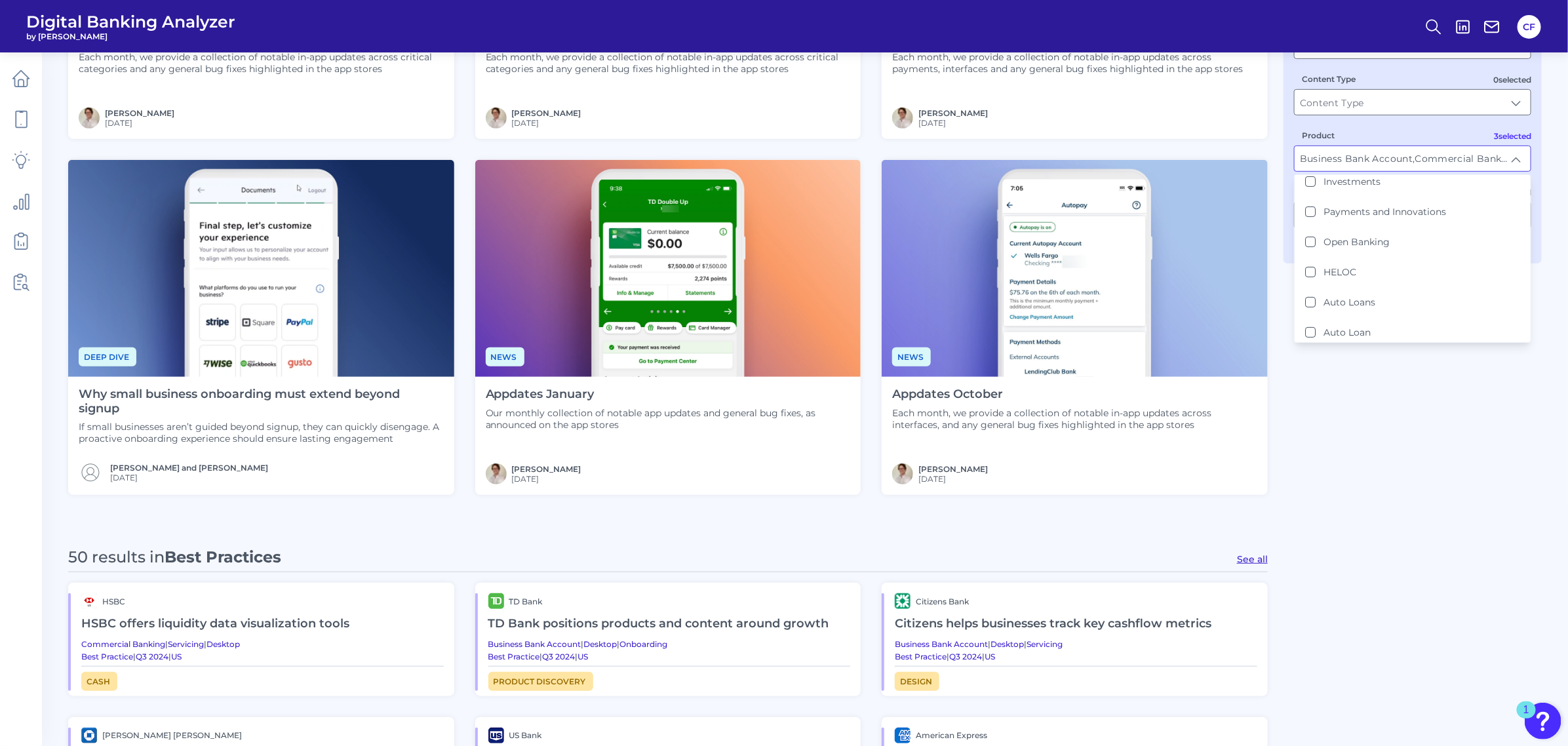
scroll to position [328, 0]
click at [1393, 488] on div "34 results in Articles See all News Appdates August Each month, we provide a co…" at bounding box center [805, 581] width 1474 height 1628
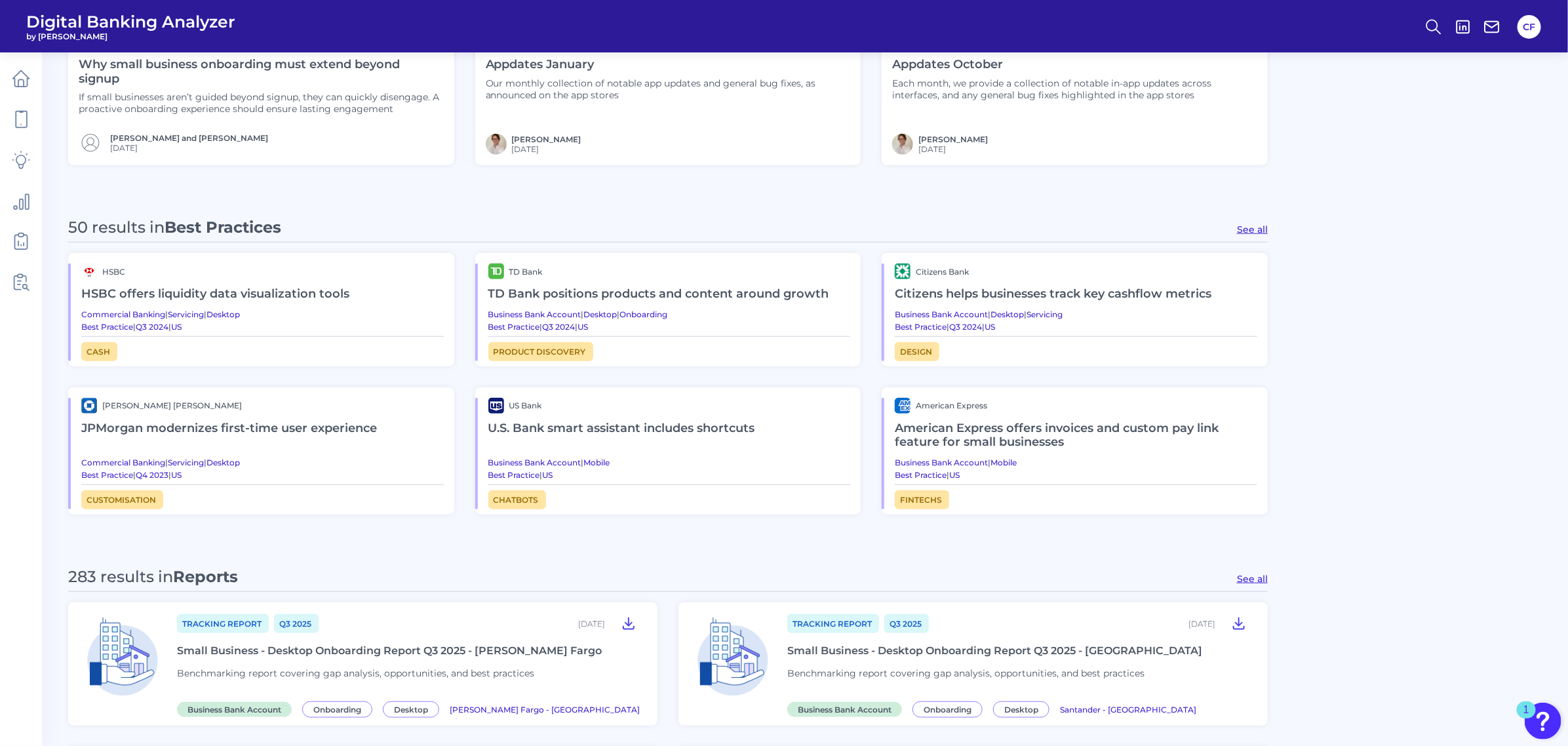
scroll to position [655, 0]
click at [294, 293] on h2 "HSBC offers liquidity data visualization tools" at bounding box center [263, 294] width 363 height 30
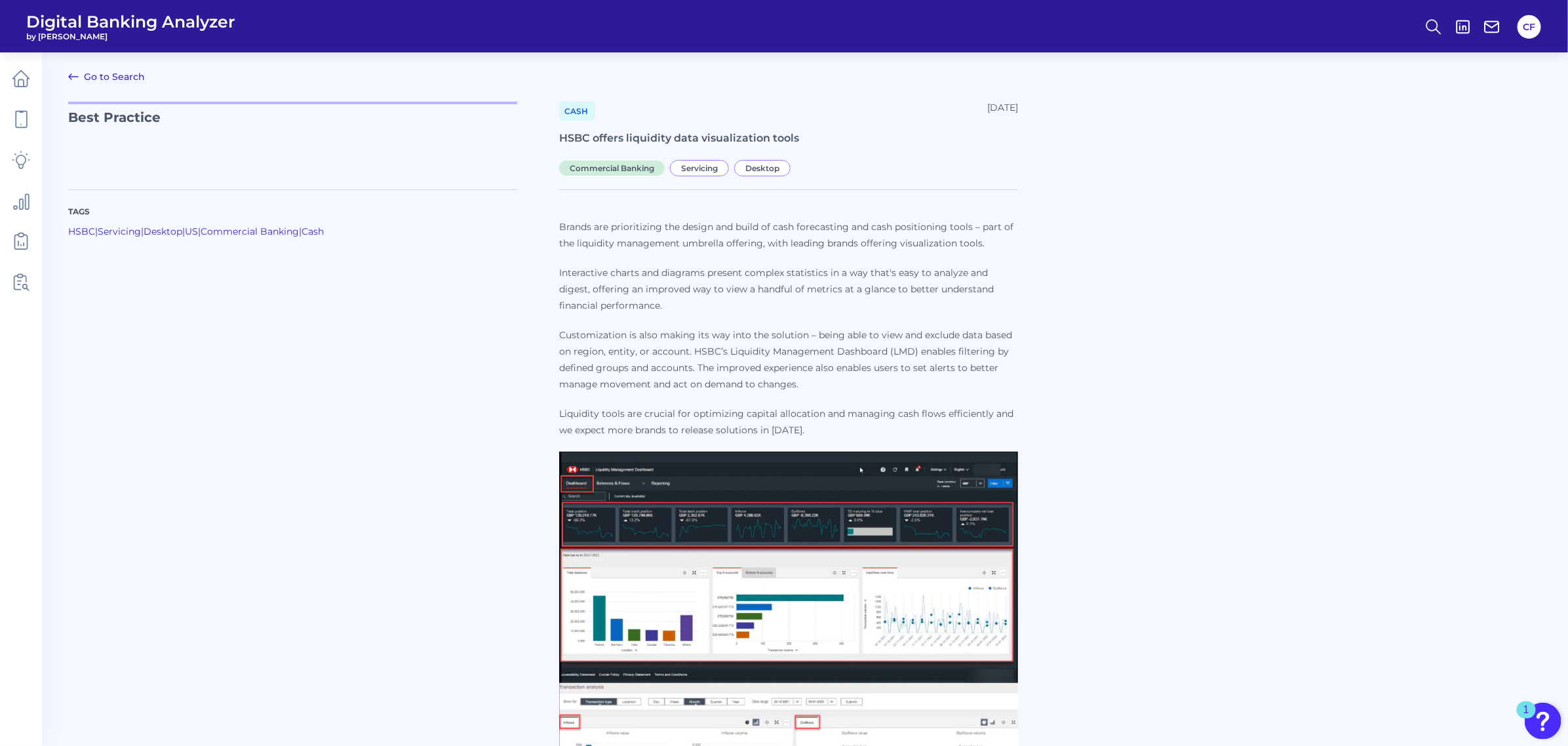
click at [692, 310] on p "Interactive charts and diagrams present complex statistics in a way that's easy…" at bounding box center [788, 289] width 459 height 50
drag, startPoint x: 1551, startPoint y: 328, endPoint x: 1419, endPoint y: 276, distance: 141.9
click at [1419, 276] on div "Tags HSBC | Servicing | Desktop | US | Commercial Banking | Cash Brands are pri…" at bounding box center [805, 642] width 1474 height 938
drag, startPoint x: 1365, startPoint y: 0, endPoint x: 1306, endPoint y: 351, distance: 355.9
click at [1306, 351] on div "Tags HSBC | Servicing | Desktop | US | Commercial Banking | Cash Brands are pri…" at bounding box center [805, 642] width 1474 height 938
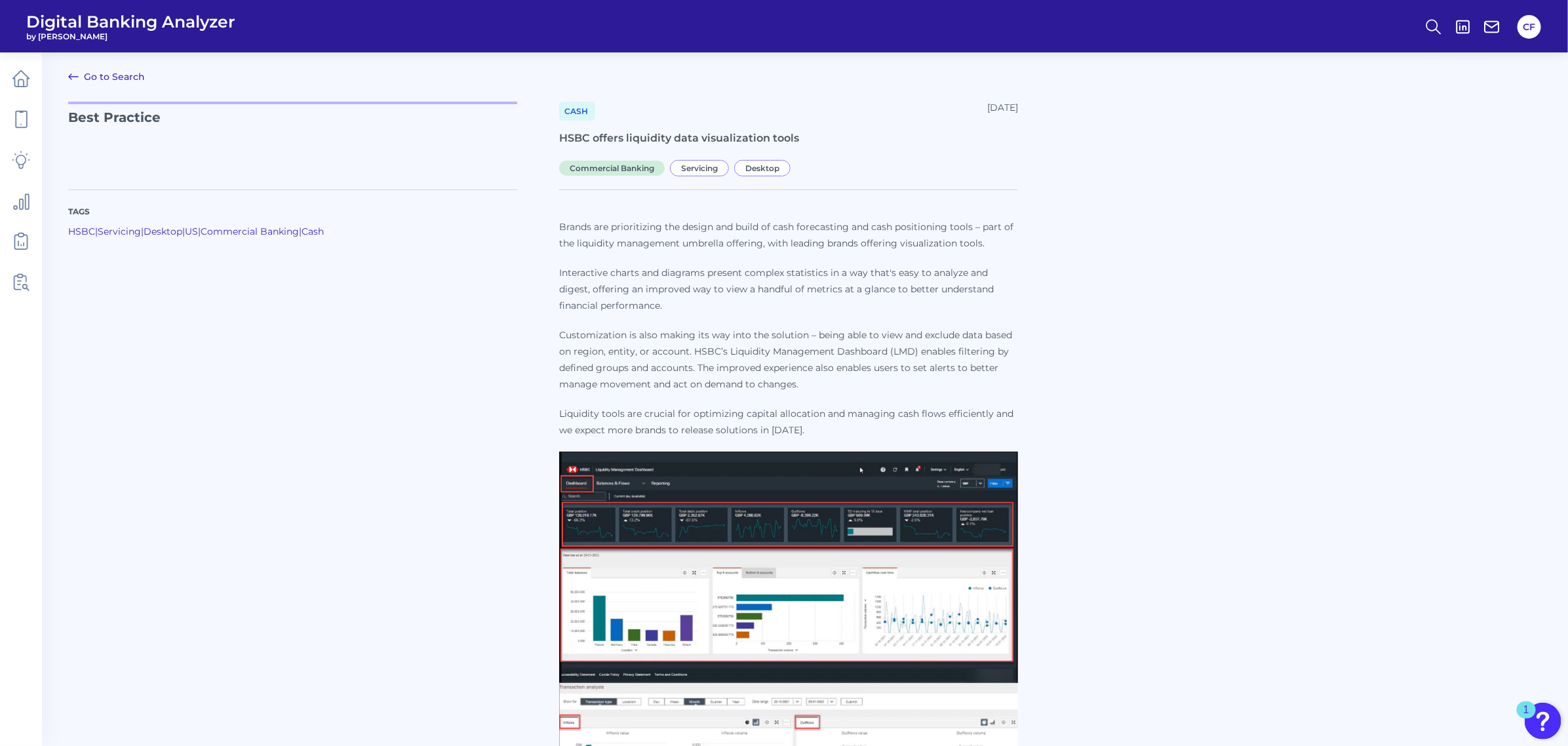
click at [1304, 315] on div "Tags HSBC | Servicing | Desktop | US | Commercial Banking | Cash Brands are pri…" at bounding box center [805, 642] width 1474 height 938
